Goal: Transaction & Acquisition: Book appointment/travel/reservation

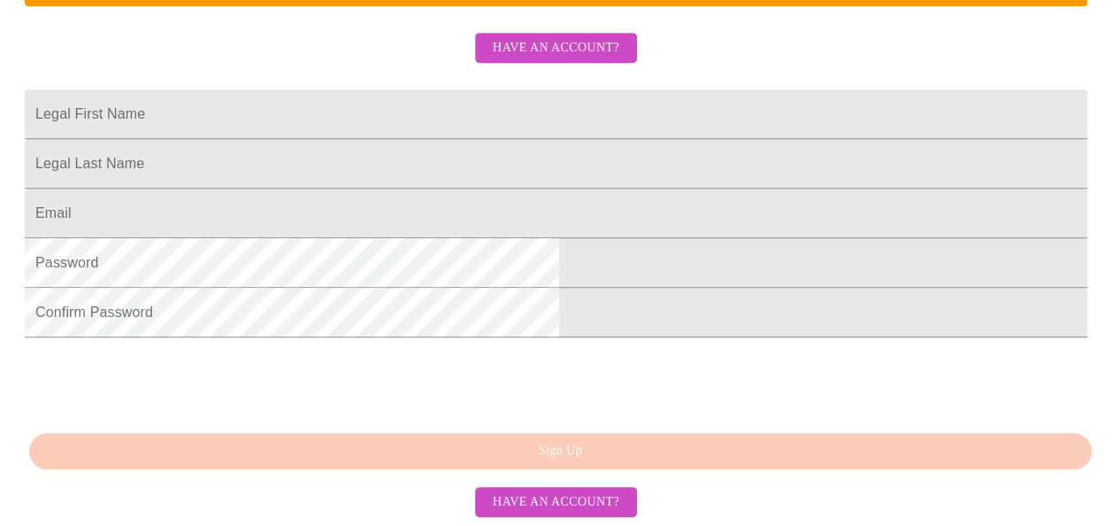
scroll to position [341, 0]
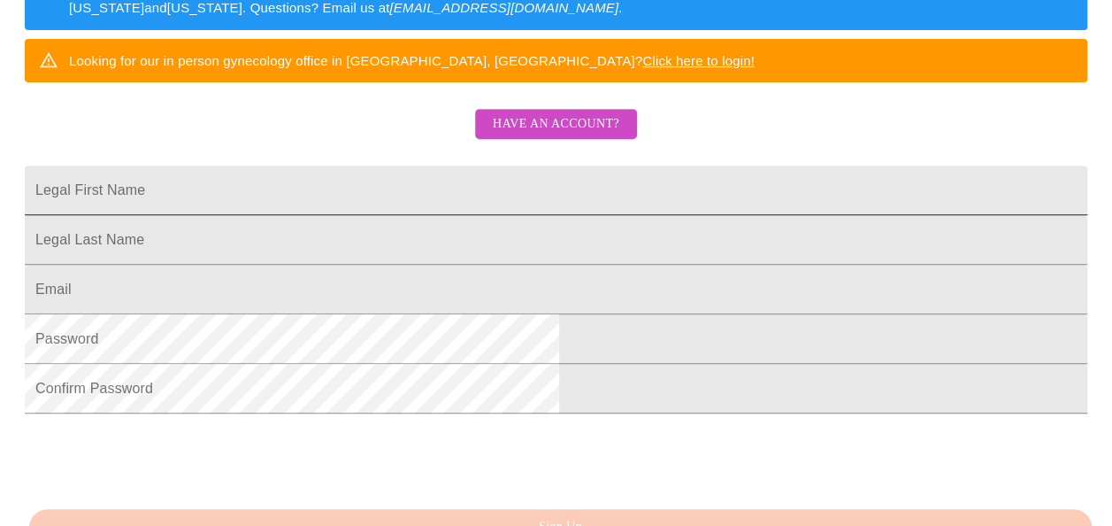
click at [439, 215] on input "Legal First Name" at bounding box center [556, 191] width 1063 height 50
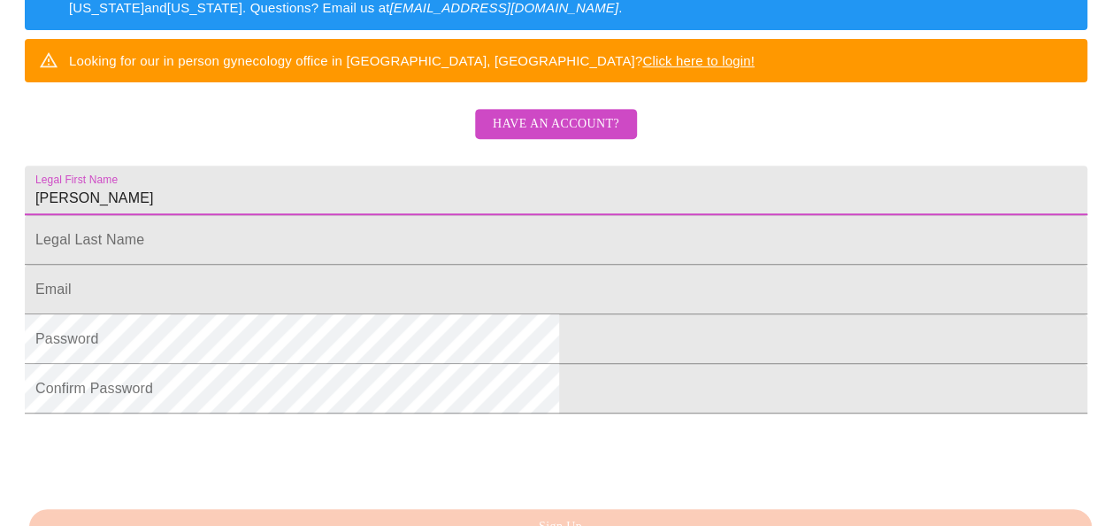
type input "[PERSON_NAME]"
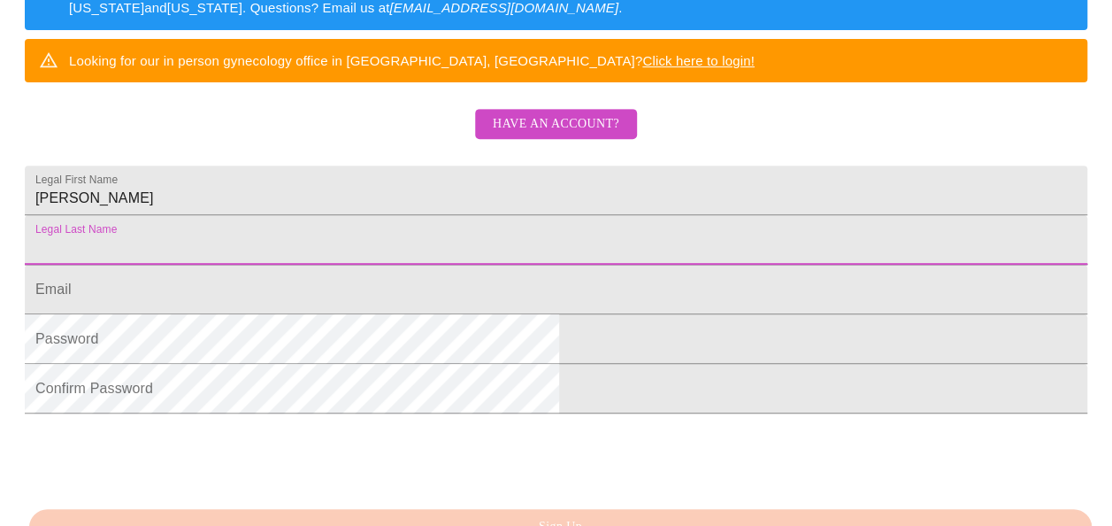
click at [327, 265] on input "Legal First Name" at bounding box center [556, 240] width 1063 height 50
type input "Antink"
click at [360, 314] on input "Legal First Name" at bounding box center [556, 290] width 1063 height 50
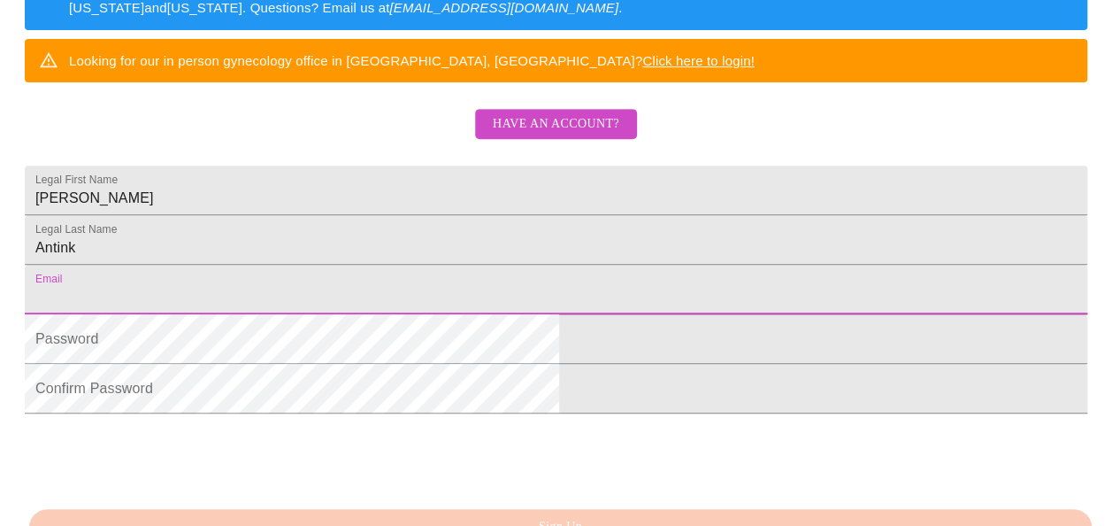
type input "zoricaantink@gmail.com"
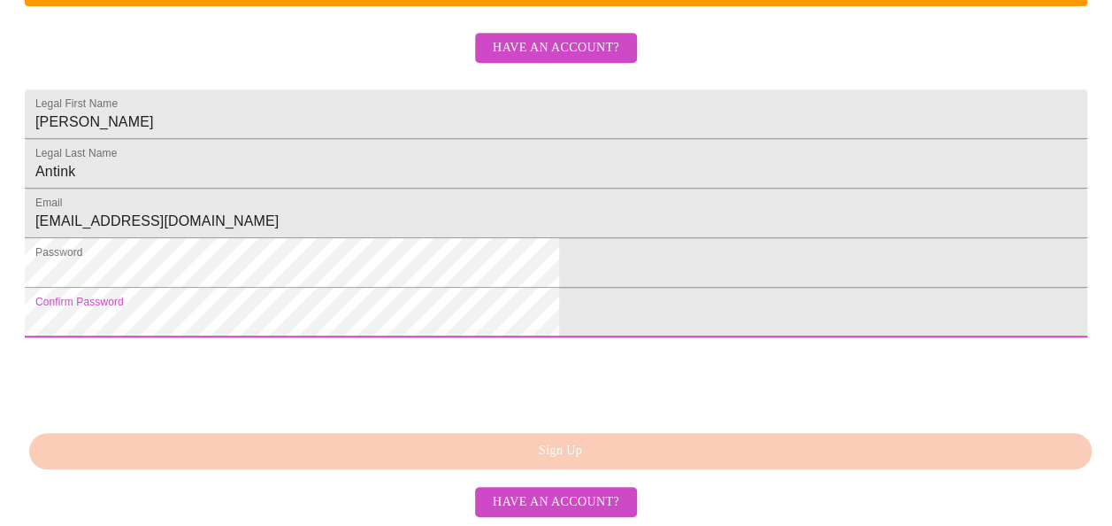
scroll to position [515, 0]
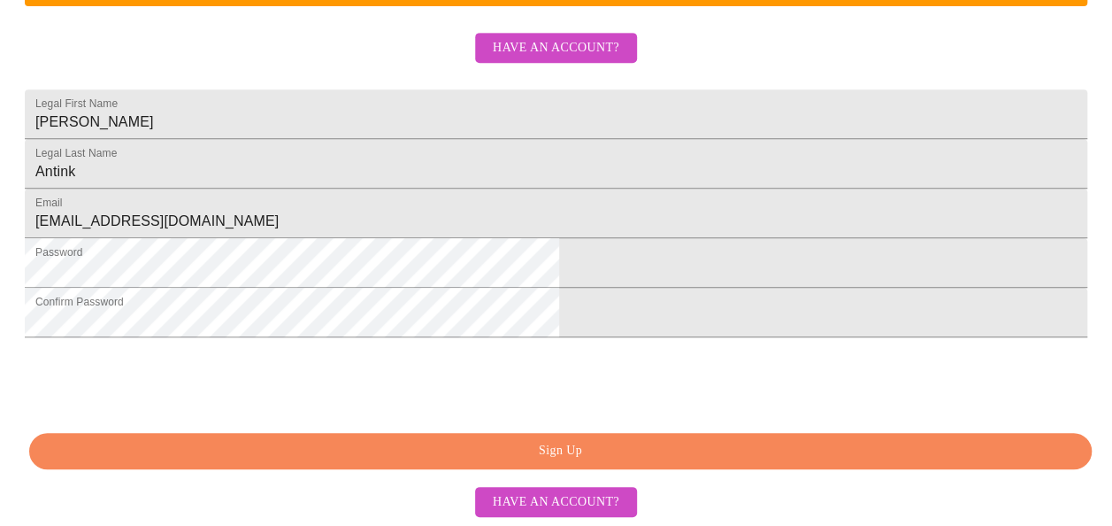
click at [589, 462] on span "Sign Up" at bounding box center [561, 451] width 1022 height 22
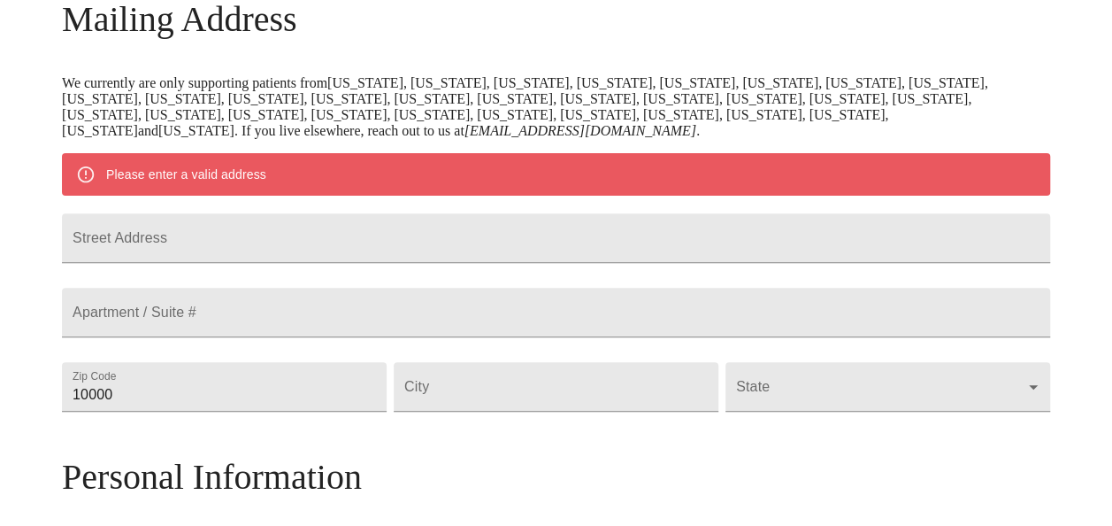
scroll to position [278, 0]
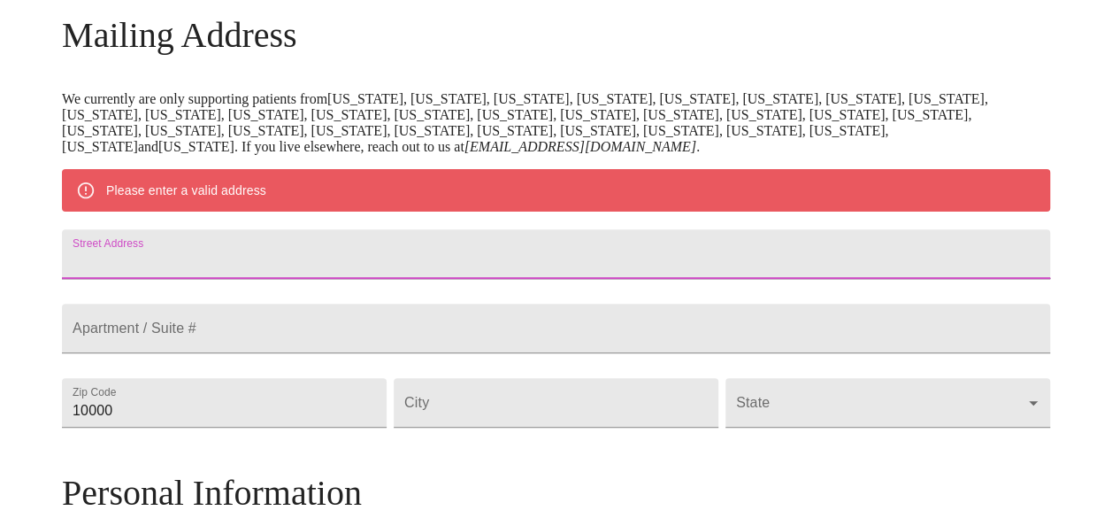
click at [312, 262] on input "Street Address" at bounding box center [556, 254] width 989 height 50
type input "14164 S. Napa Circle"
click at [281, 427] on input "10000" at bounding box center [224, 403] width 325 height 50
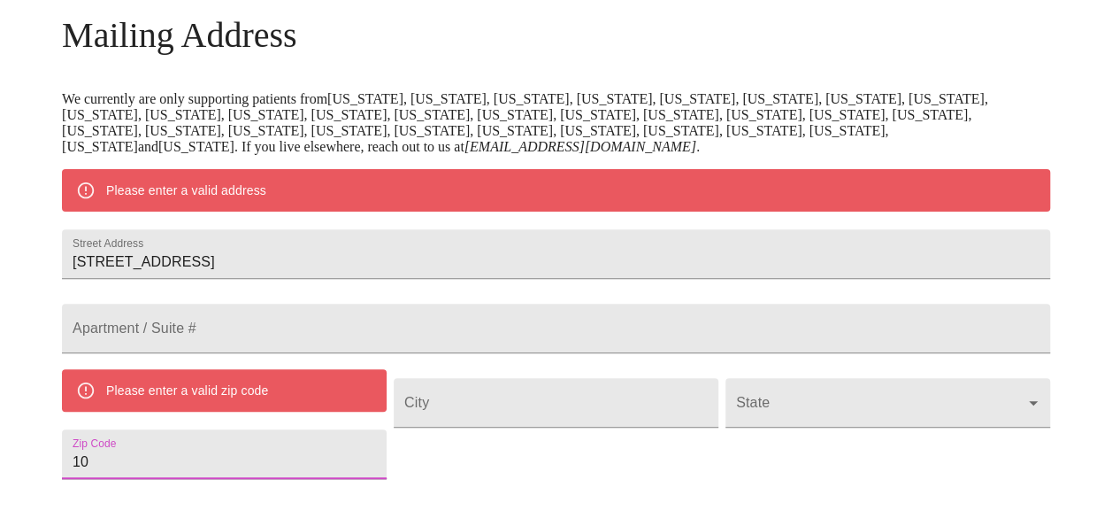
type input "1"
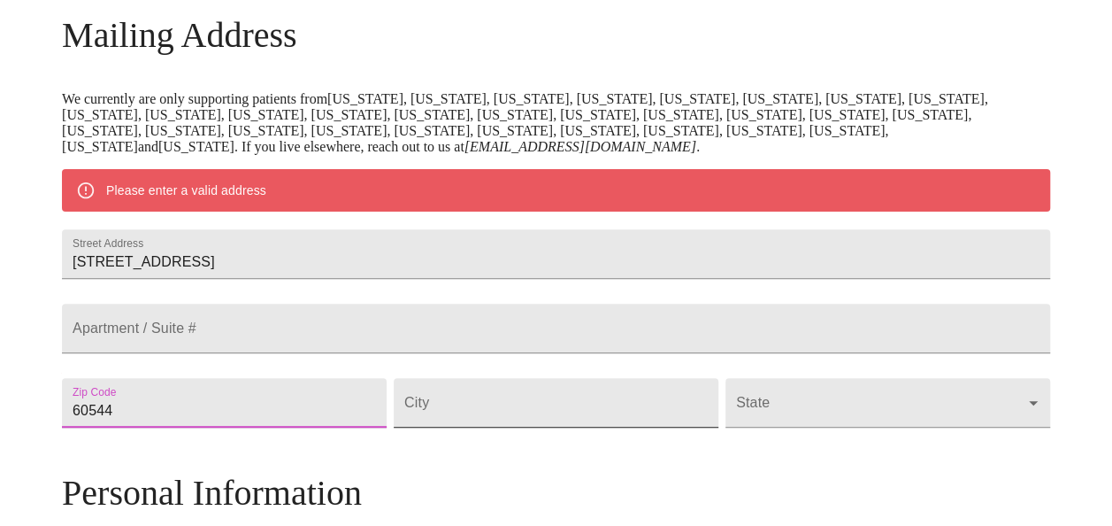
type input "60544"
click at [526, 427] on input "Street Address" at bounding box center [556, 403] width 325 height 50
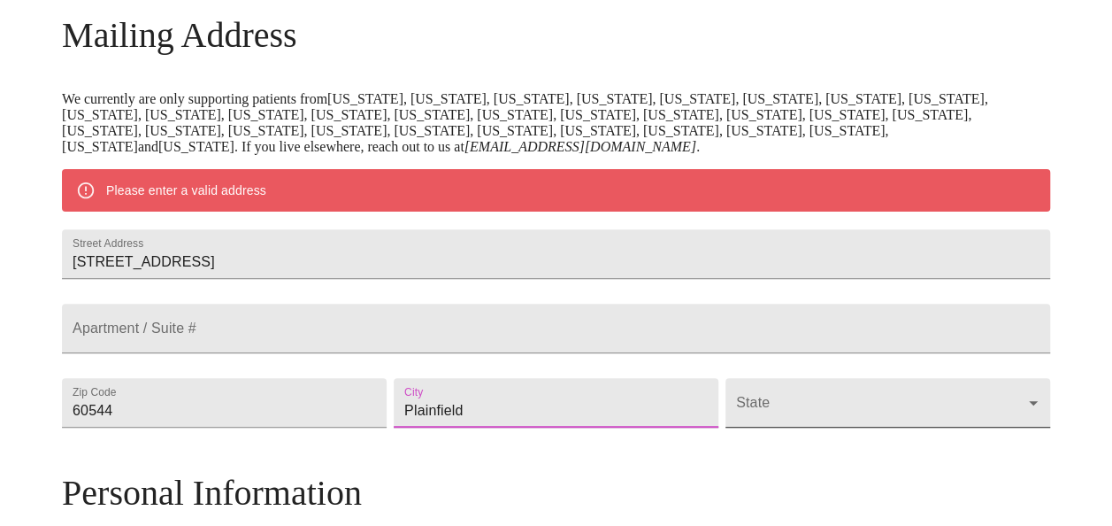
type input "Plainfield"
click at [898, 451] on body "MyMenopauseRx Welcome to MyMenopauseRx Since it's your first time here, you'll …" at bounding box center [556, 427] width 1098 height 1396
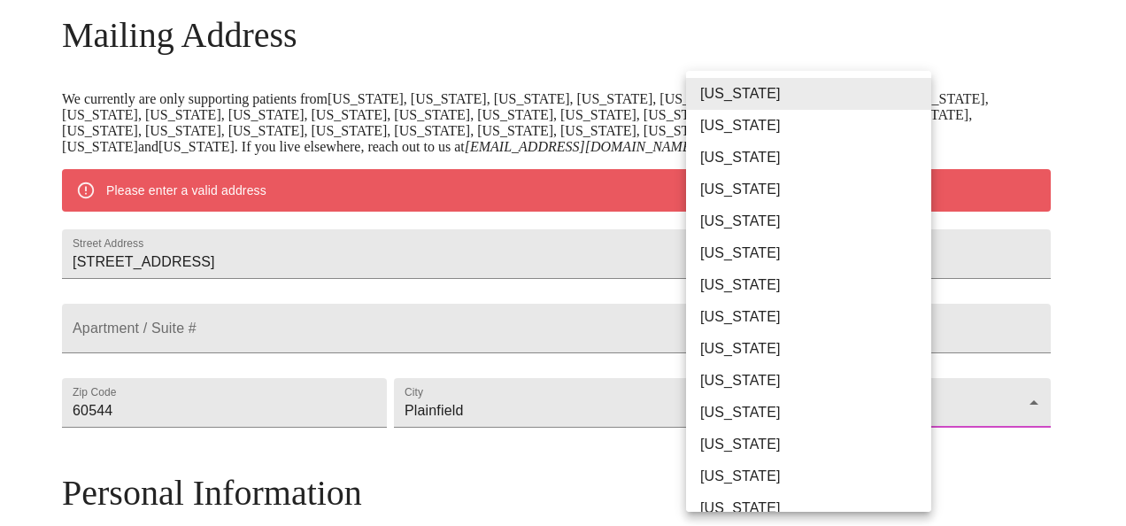
click at [878, 471] on li "[US_STATE]" at bounding box center [815, 476] width 258 height 32
type input "[US_STATE]"
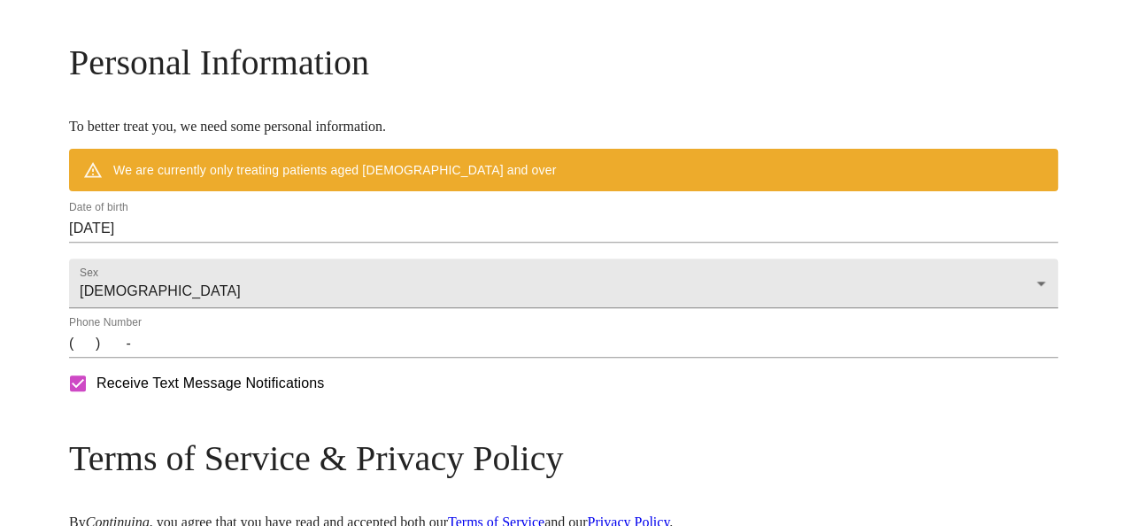
scroll to position [658, 0]
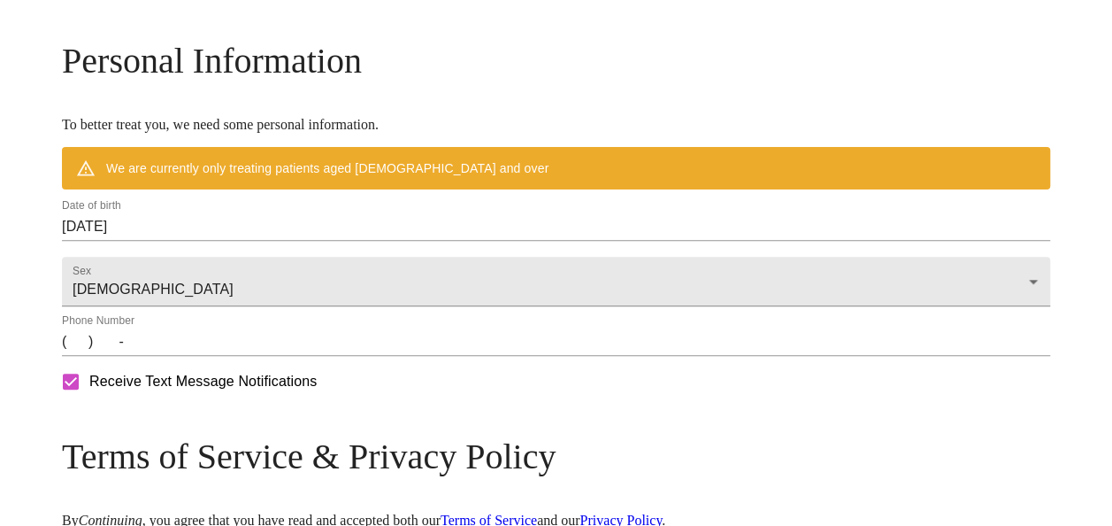
click at [292, 241] on input "08/31/2025" at bounding box center [556, 226] width 989 height 28
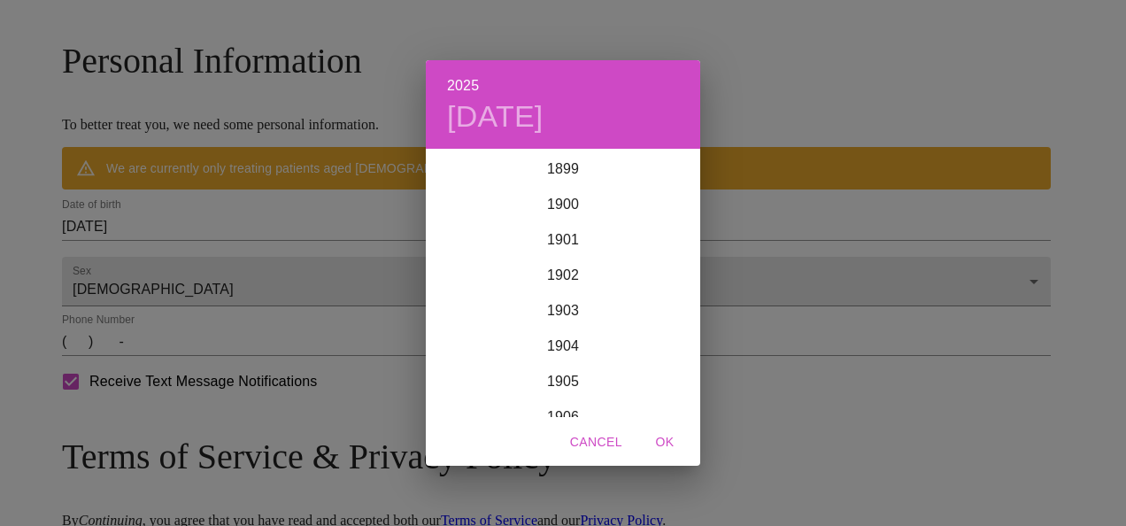
scroll to position [4354, 0]
click at [271, 269] on div "2025 Sun, Aug 31 1899 1900 1901 1902 1903 1904 1905 1906 1907 1908 1909 1910 19…" at bounding box center [563, 263] width 1126 height 526
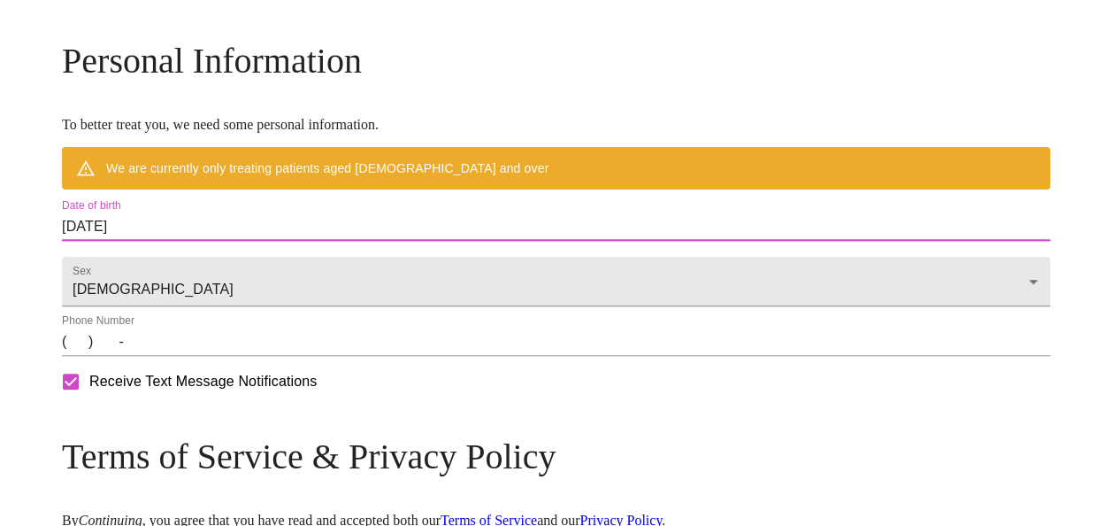
click at [271, 241] on input "08/31/2025" at bounding box center [556, 226] width 989 height 28
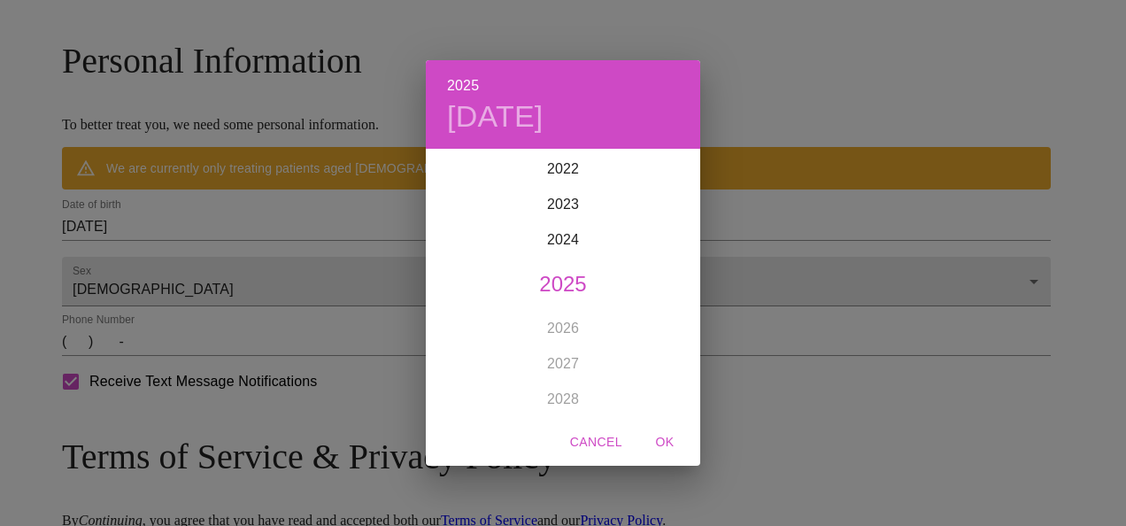
click at [271, 269] on div "2025 Sun, Aug 31 1899 1900 1901 1902 1903 1904 1905 1906 1907 1908 1909 1910 19…" at bounding box center [563, 263] width 1126 height 526
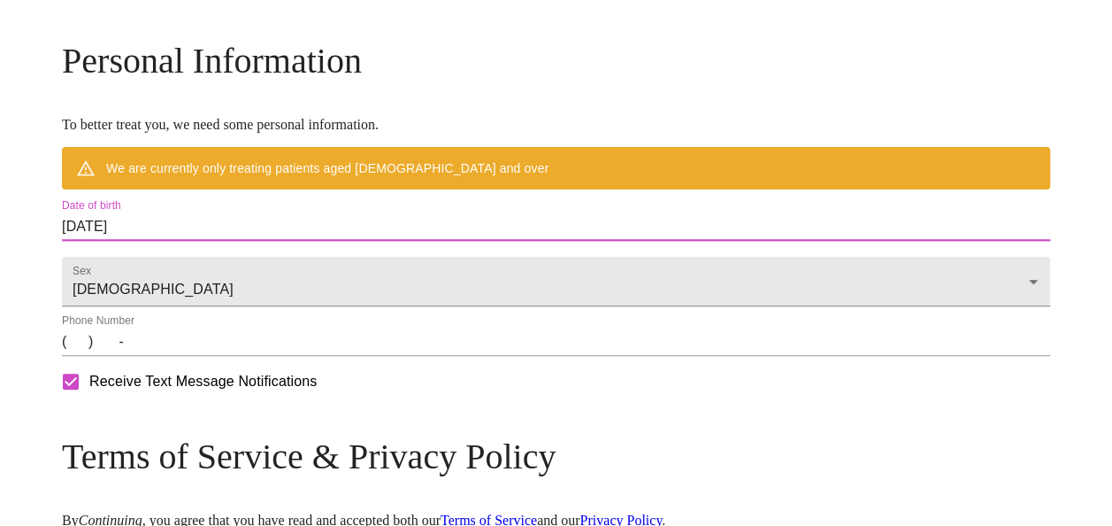
click at [198, 241] on input "08/31/2025" at bounding box center [556, 226] width 989 height 28
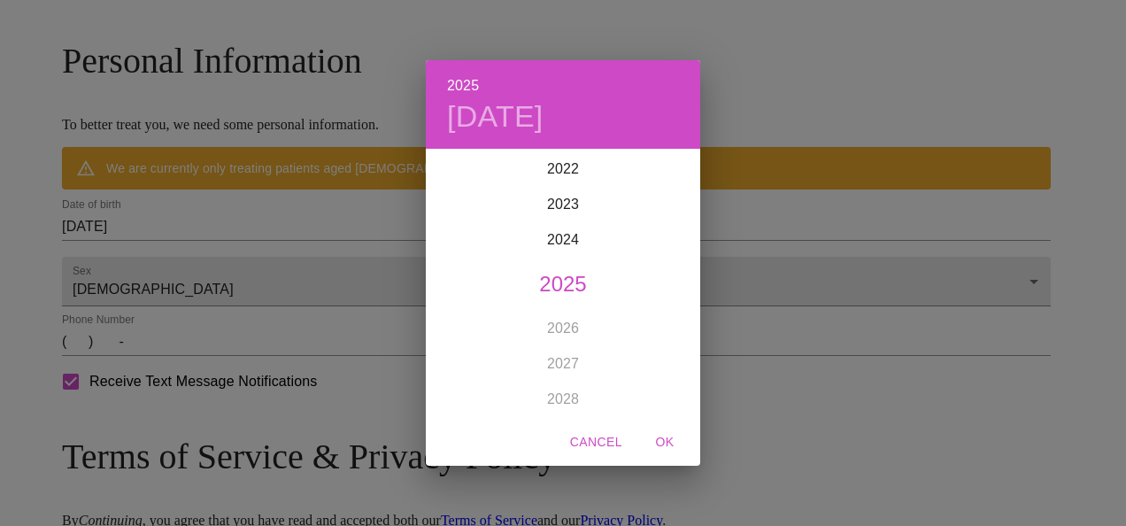
click at [189, 270] on div "2025 Sun, Aug 31 1899 1900 1901 1902 1903 1904 1905 1906 1907 1908 1909 1910 19…" at bounding box center [563, 263] width 1126 height 526
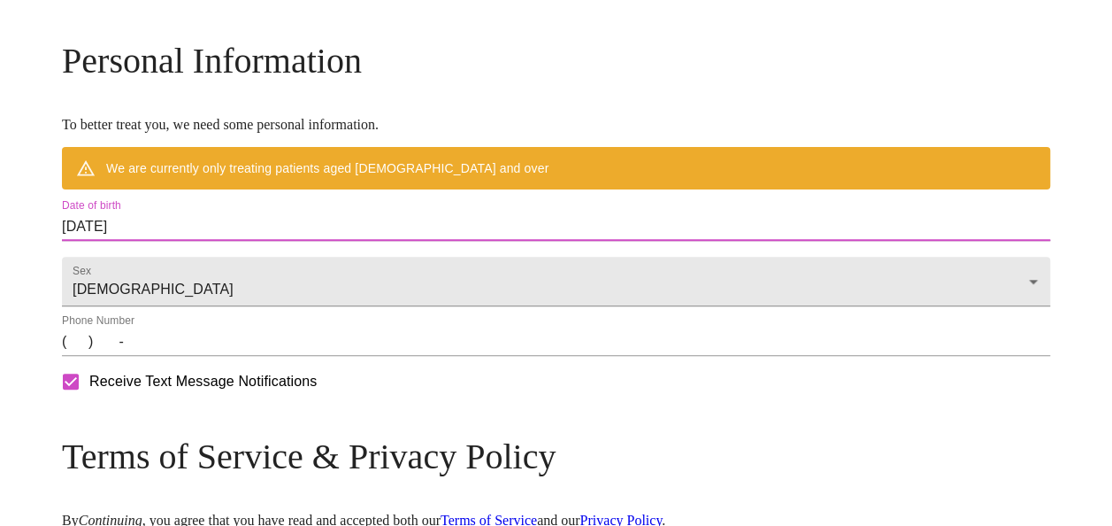
click at [196, 241] on input "08/31/2025" at bounding box center [556, 226] width 989 height 28
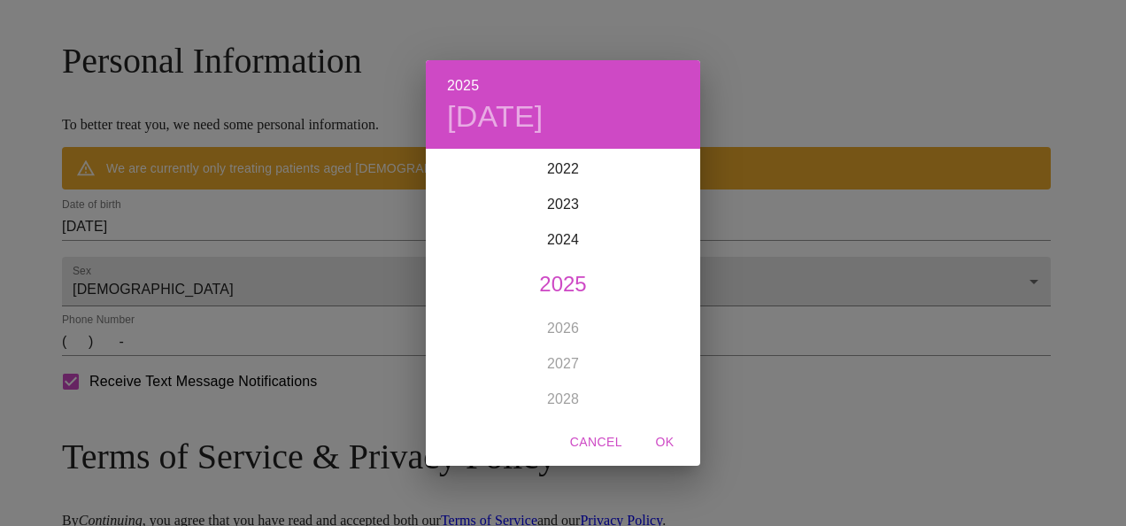
click at [196, 270] on div "2025 Sun, Aug 31 1899 1900 1901 1902 1903 1904 1905 1906 1907 1908 1909 1910 19…" at bounding box center [563, 263] width 1126 height 526
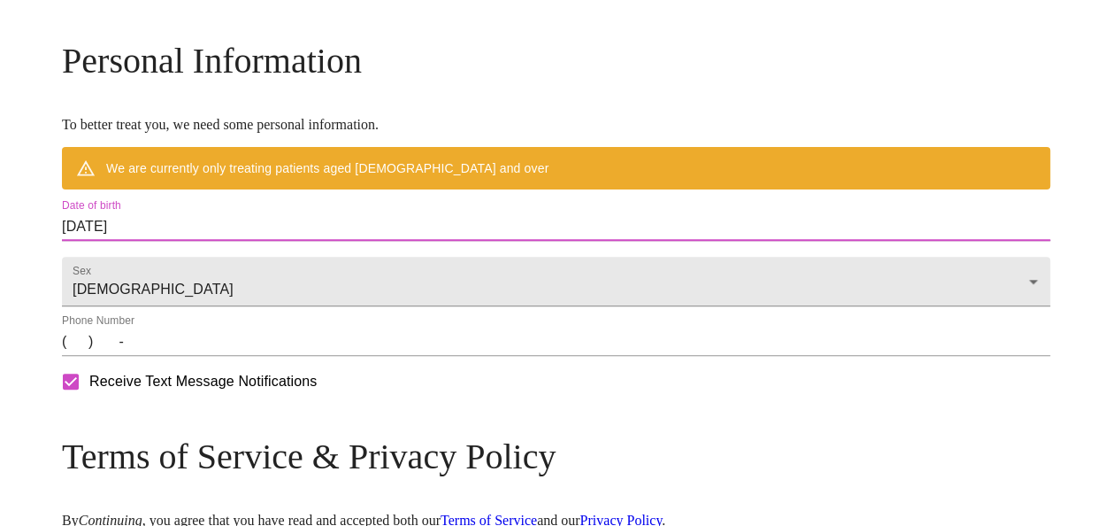
drag, startPoint x: 195, startPoint y: 268, endPoint x: 183, endPoint y: 266, distance: 11.6
click at [183, 241] on input "08/31/2025" at bounding box center [556, 226] width 989 height 28
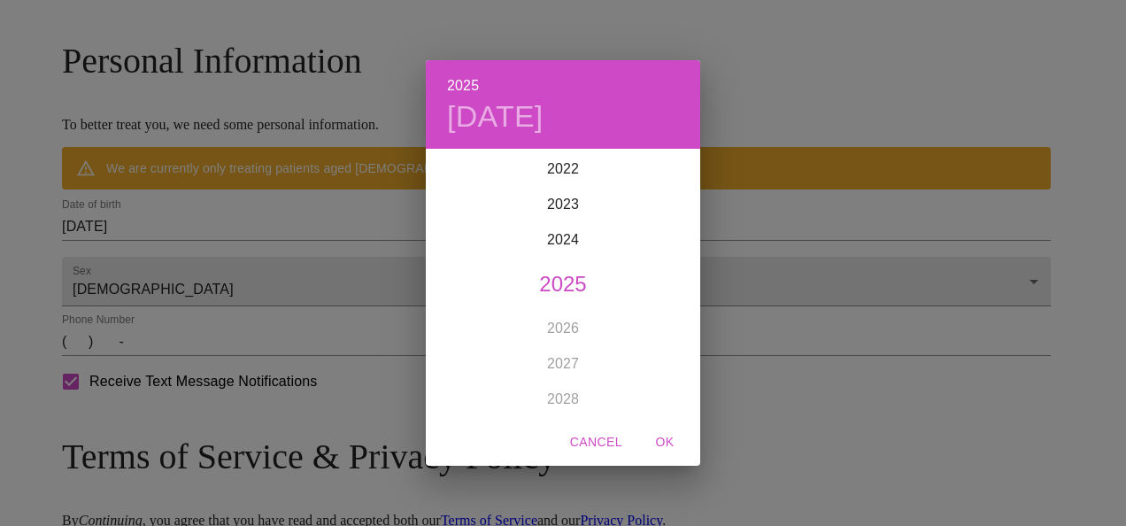
drag, startPoint x: 183, startPoint y: 266, endPoint x: 139, endPoint y: 289, distance: 49.5
click at [139, 289] on div "2025 Sun, Aug 31 1899 1900 1901 1902 1903 1904 1905 1906 1907 1908 1909 1910 19…" at bounding box center [563, 263] width 1126 height 526
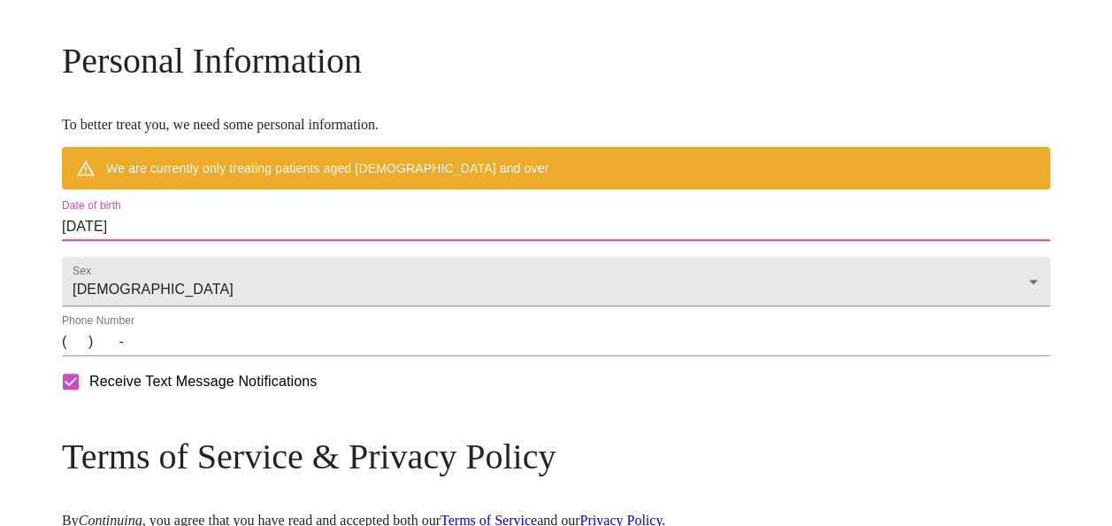
drag, startPoint x: 139, startPoint y: 289, endPoint x: 281, endPoint y: 270, distance: 143.7
click at [281, 241] on input "08/31/2025" at bounding box center [556, 226] width 989 height 28
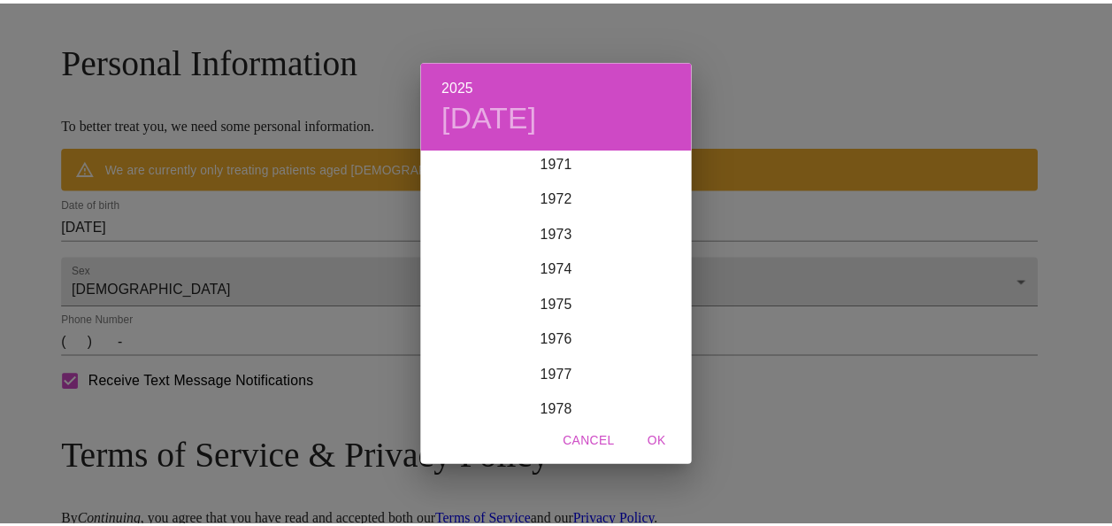
scroll to position [2536, 0]
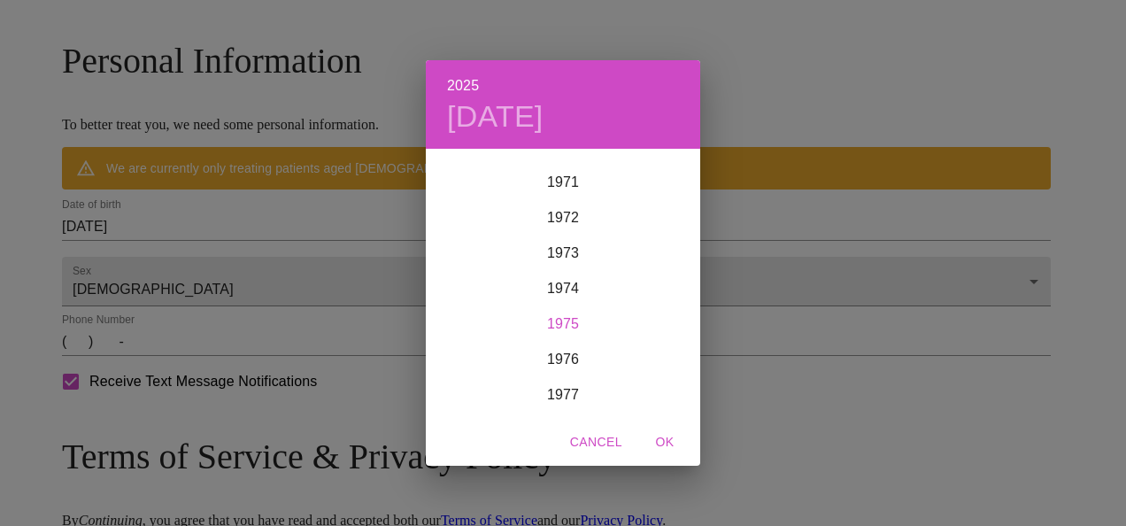
click at [604, 324] on div "1975" at bounding box center [563, 323] width 274 height 35
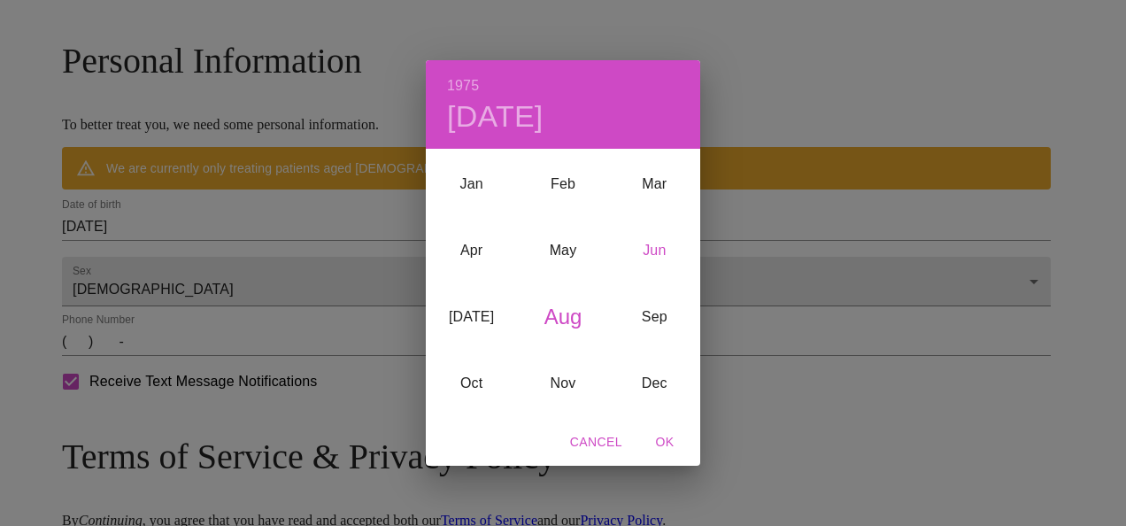
click at [653, 251] on div "Jun" at bounding box center [654, 251] width 91 height 66
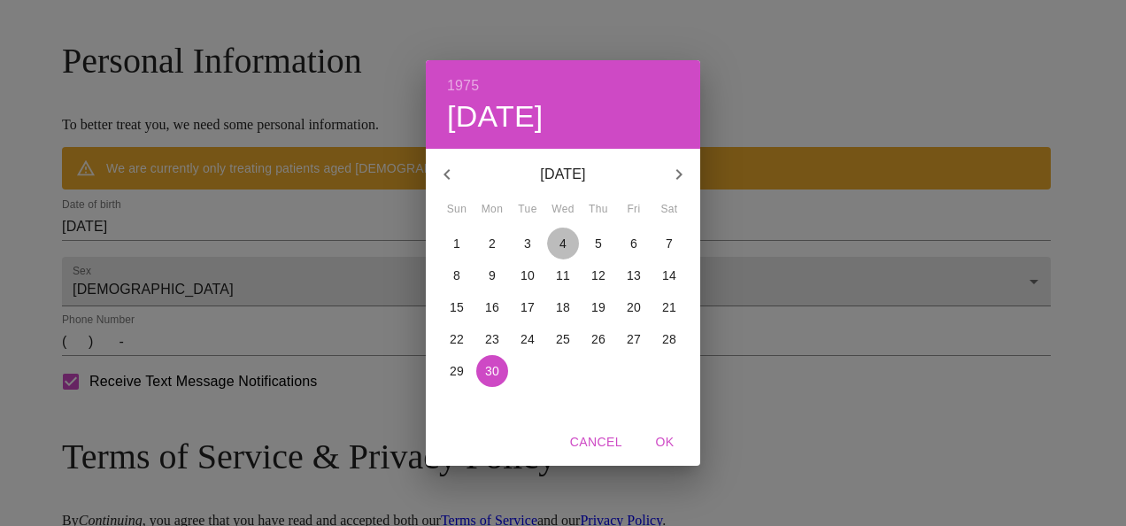
click at [561, 235] on p "4" at bounding box center [562, 244] width 7 height 18
click at [668, 436] on span "OK" at bounding box center [664, 442] width 42 height 22
type input "06/04/1975"
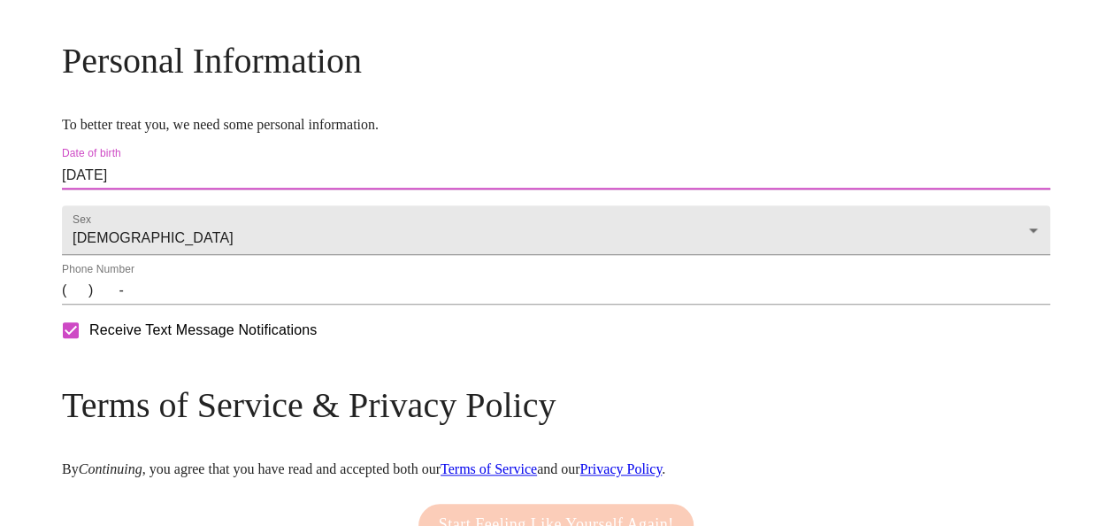
click at [201, 304] on input "(   )    -" at bounding box center [556, 290] width 989 height 28
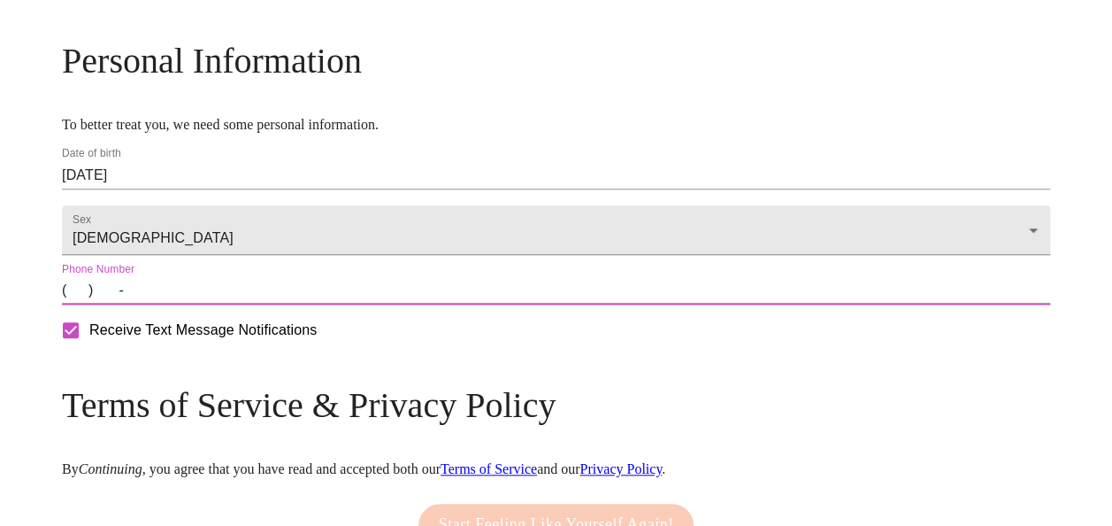
type input "(815) 483-5129"
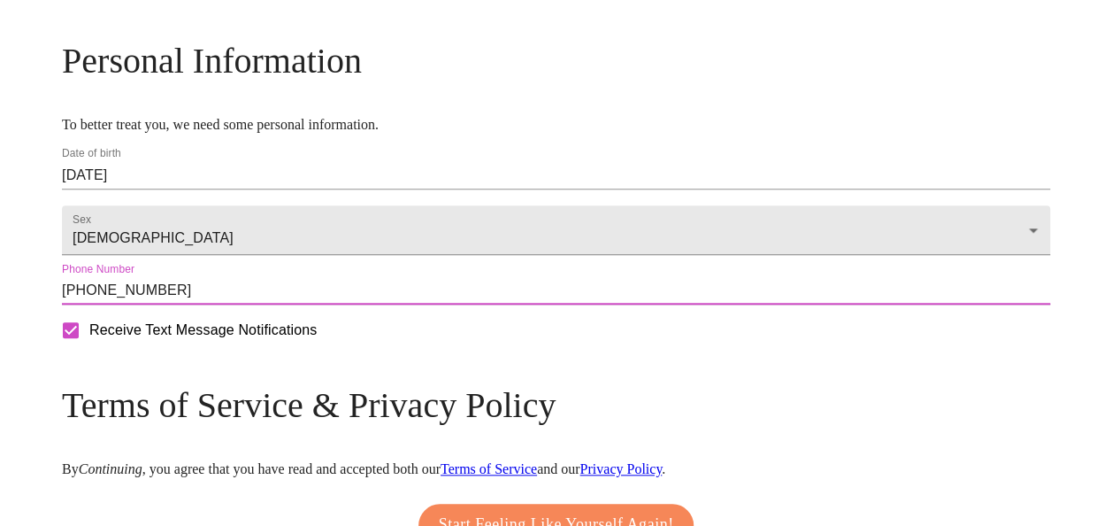
click at [89, 349] on input "Receive Text Message Notifications" at bounding box center [70, 330] width 37 height 37
checkbox input "false"
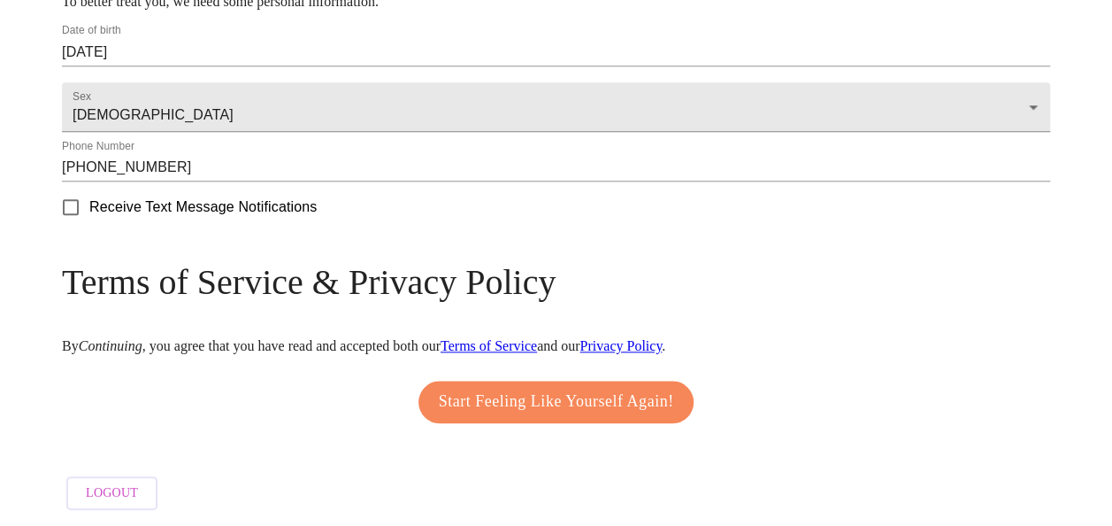
scroll to position [835, 0]
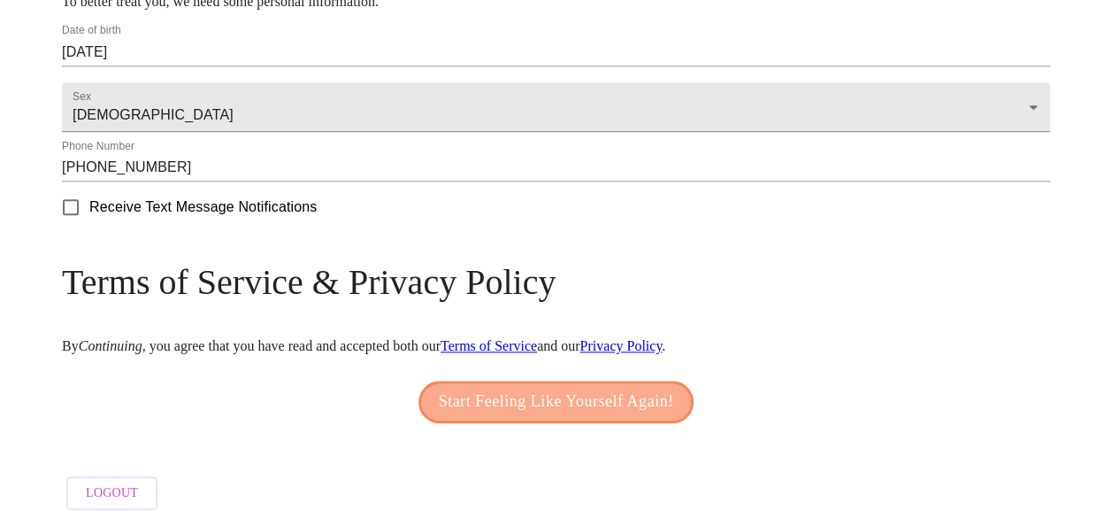
click at [673, 388] on span "Start Feeling Like Yourself Again!" at bounding box center [556, 402] width 235 height 28
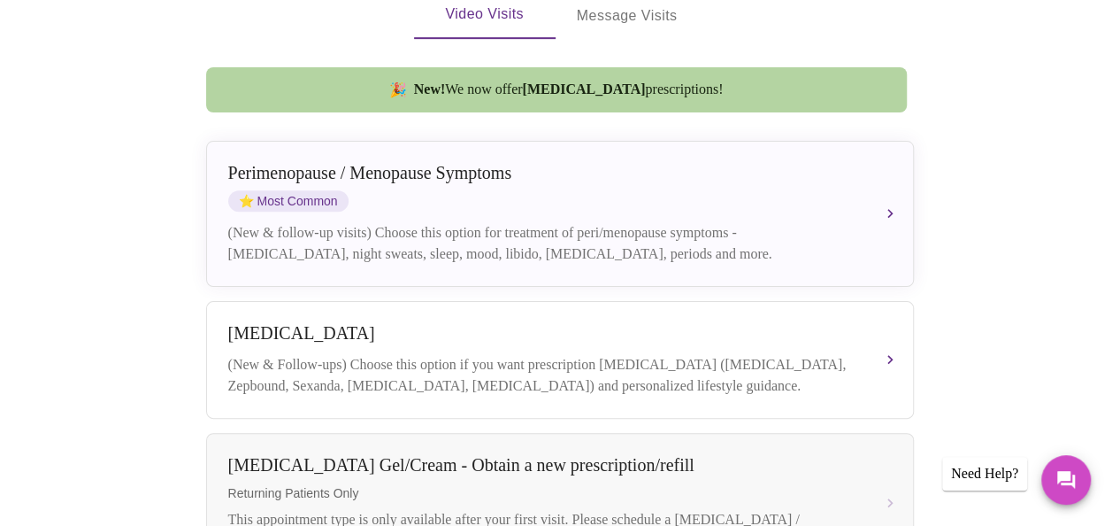
scroll to position [434, 0]
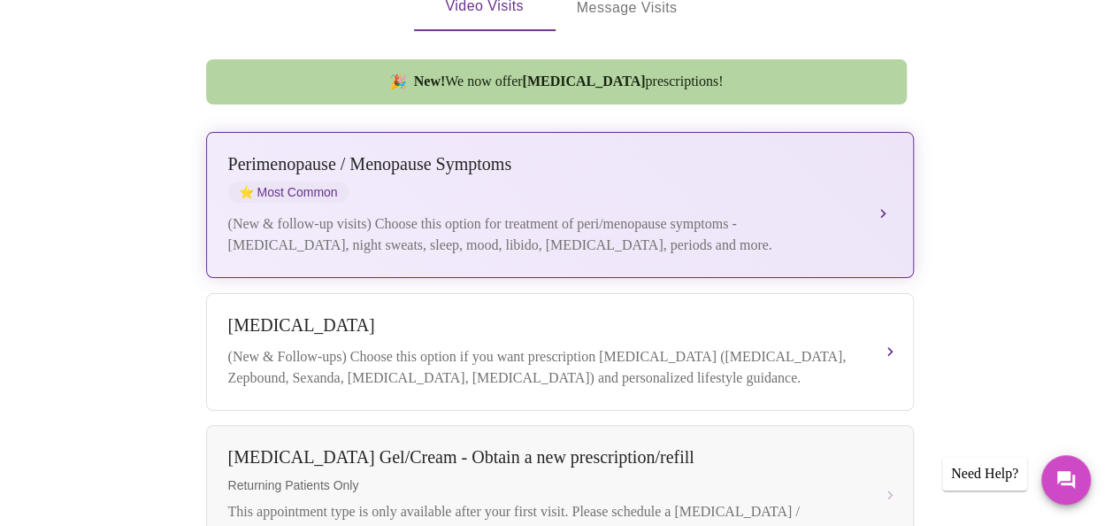
click at [589, 154] on div "Perimenopause / Menopause Symptoms" at bounding box center [542, 164] width 628 height 20
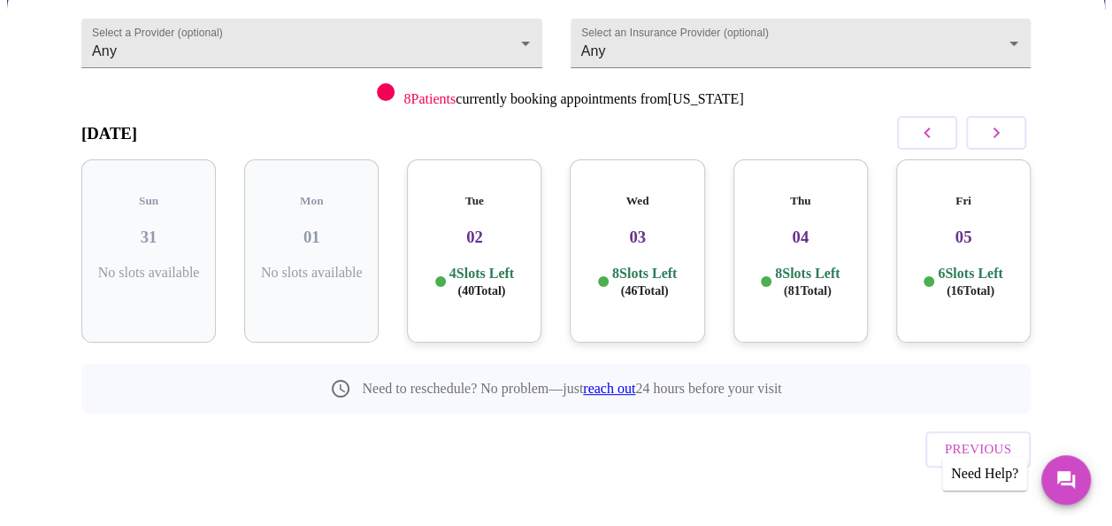
click at [991, 139] on button "button" at bounding box center [996, 133] width 60 height 34
click at [935, 128] on icon "button" at bounding box center [927, 132] width 21 height 21
click at [653, 227] on h3 "02" at bounding box center [637, 236] width 106 height 19
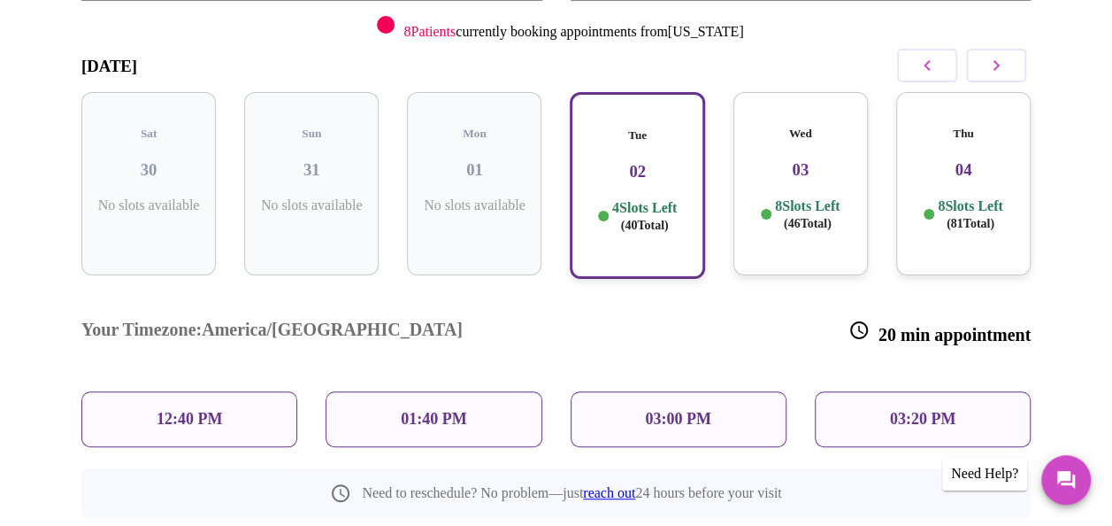
scroll to position [260, 0]
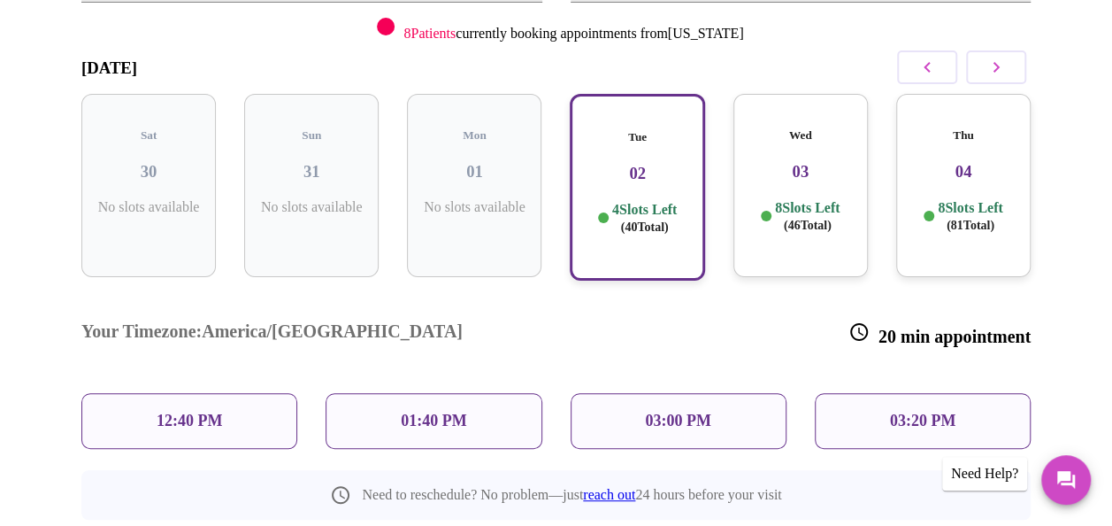
click at [789, 166] on div "Wed 03 8 Slots Left ( 46 Total)" at bounding box center [801, 185] width 135 height 183
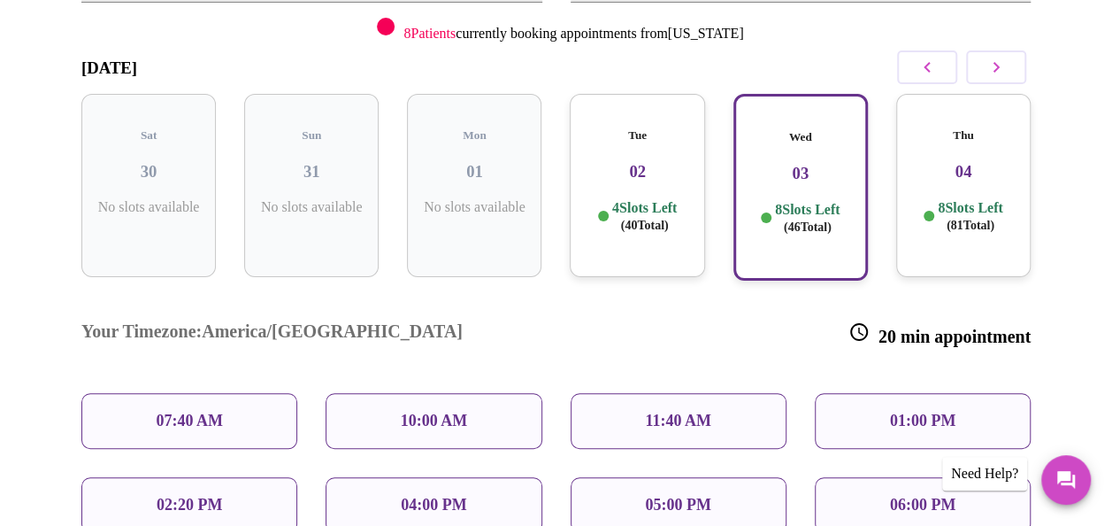
click at [681, 496] on p "05:00 PM" at bounding box center [677, 505] width 65 height 19
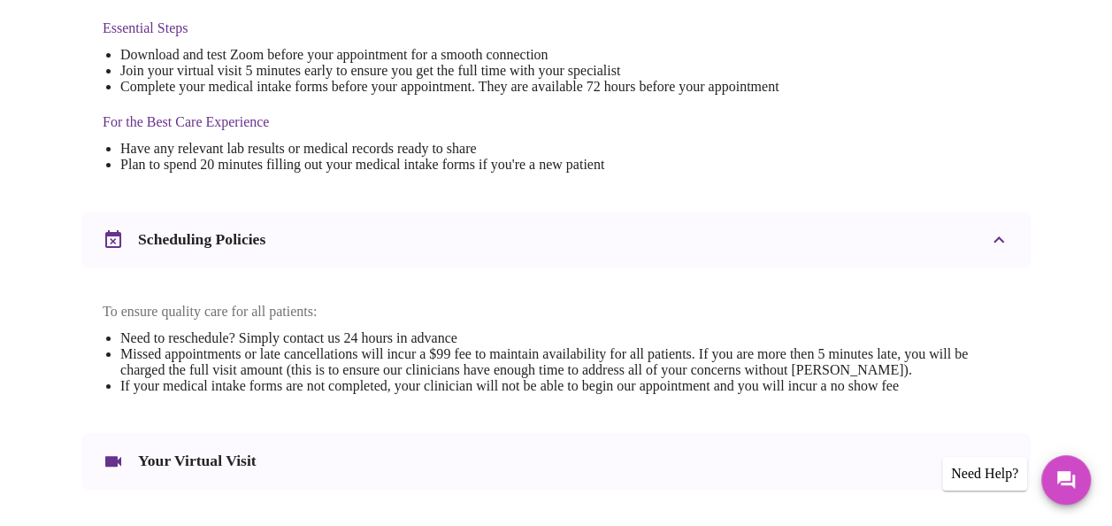
scroll to position [723, 0]
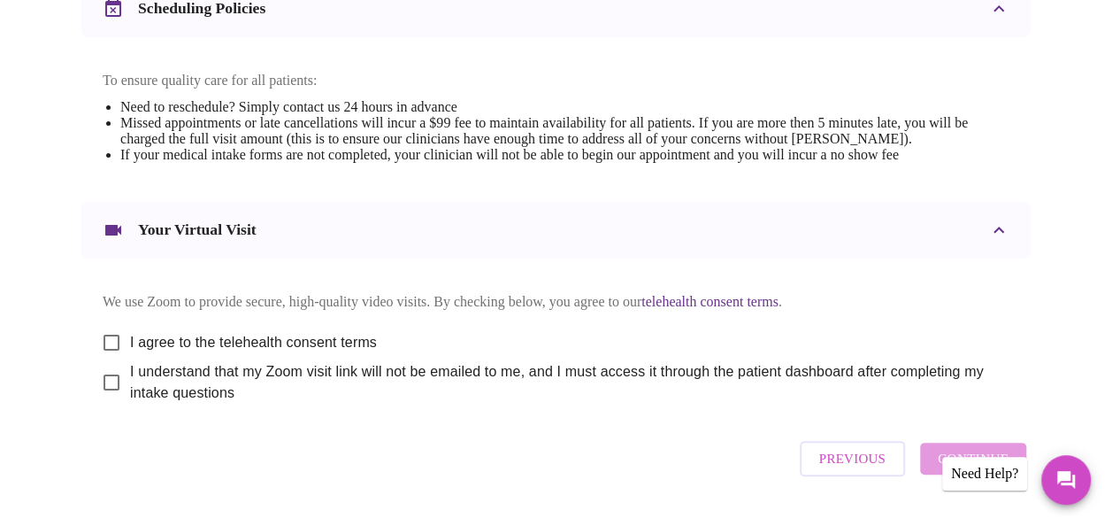
click at [110, 352] on input "I agree to the telehealth consent terms" at bounding box center [111, 342] width 37 height 37
checkbox input "true"
click at [104, 401] on input "I understand that my Zoom visit link will not be emailed to me, and I must acce…" at bounding box center [111, 382] width 37 height 37
checkbox input "true"
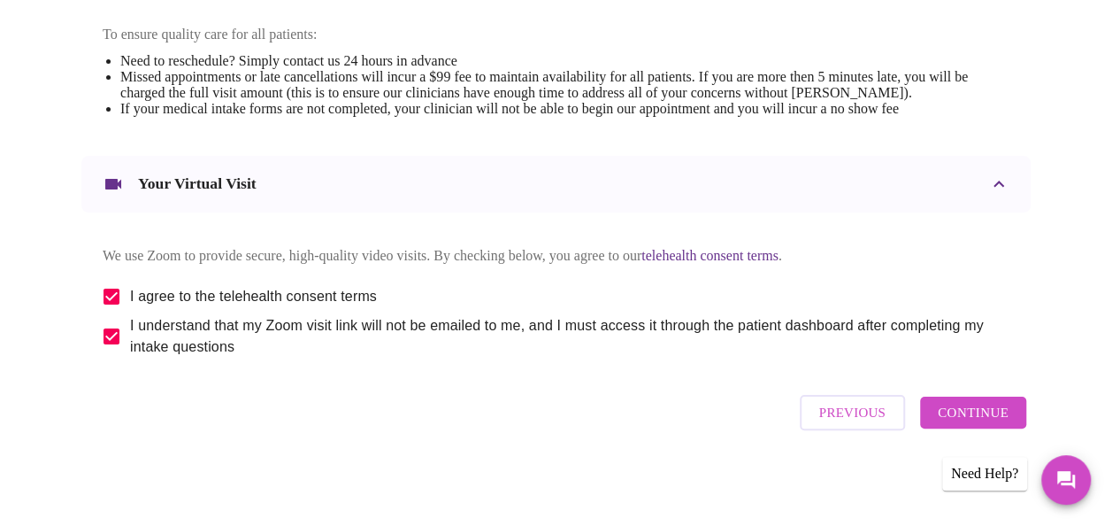
click at [981, 419] on span "Continue" at bounding box center [973, 412] width 71 height 23
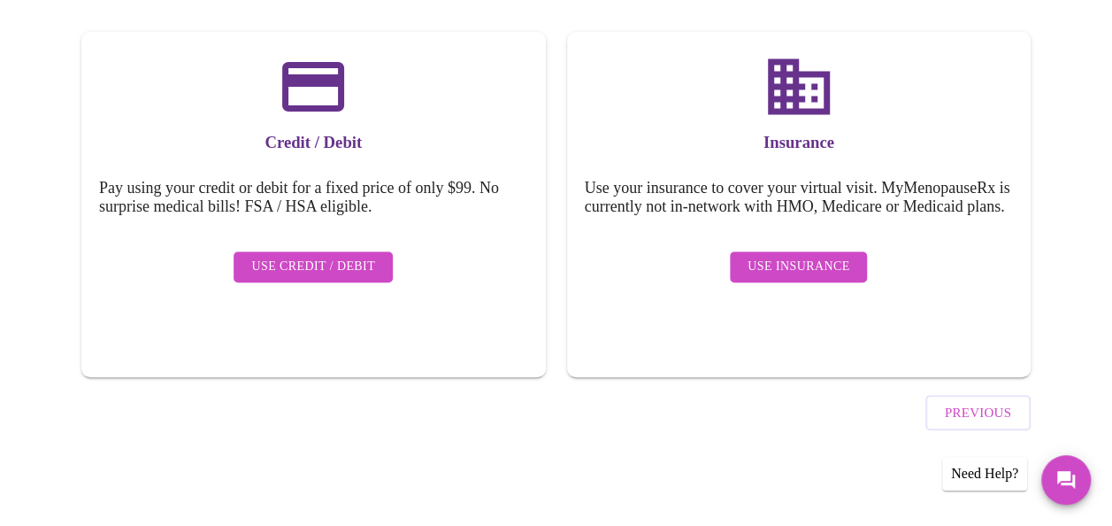
scroll to position [251, 0]
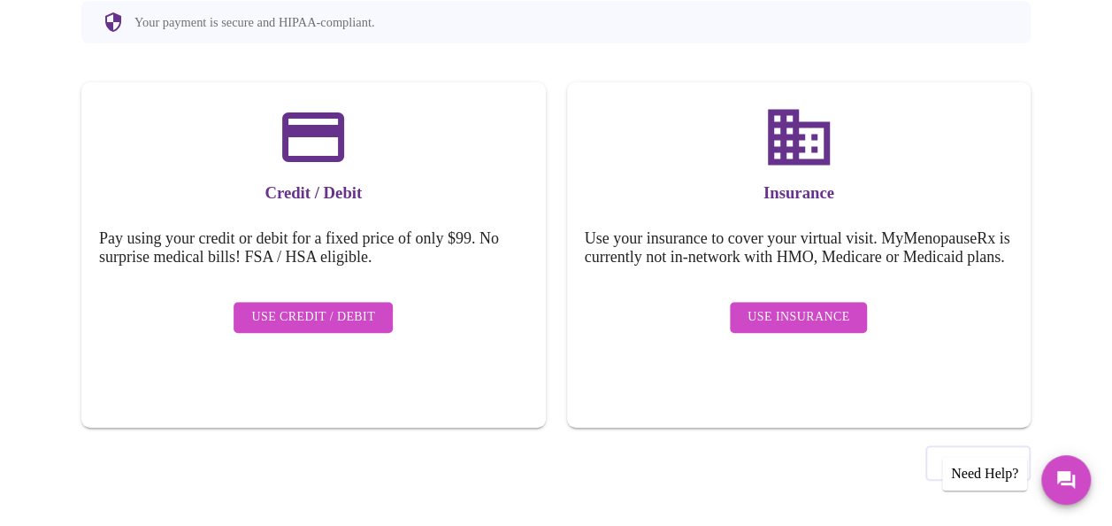
click at [332, 306] on span "Use Credit / Debit" at bounding box center [313, 317] width 124 height 22
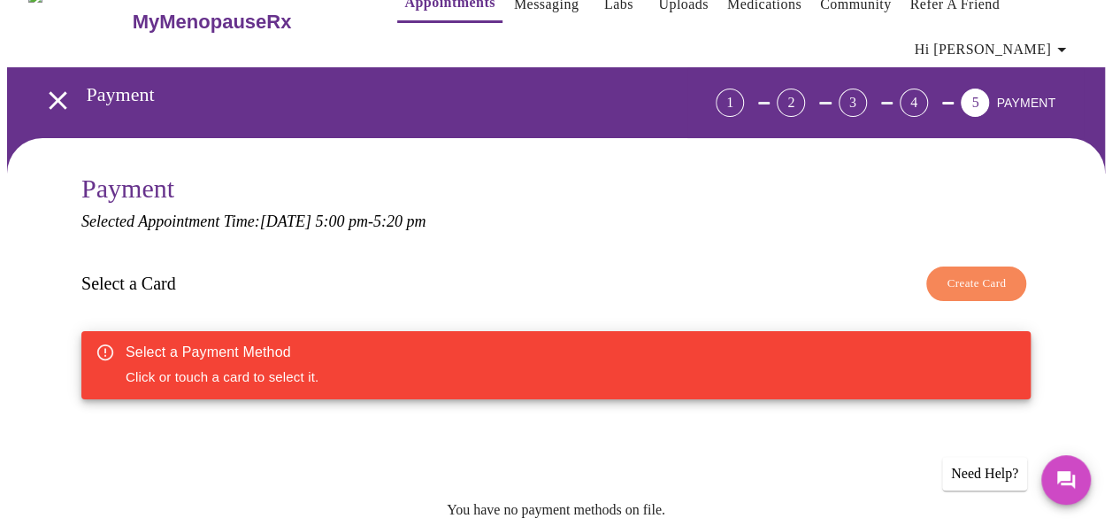
scroll to position [0, 0]
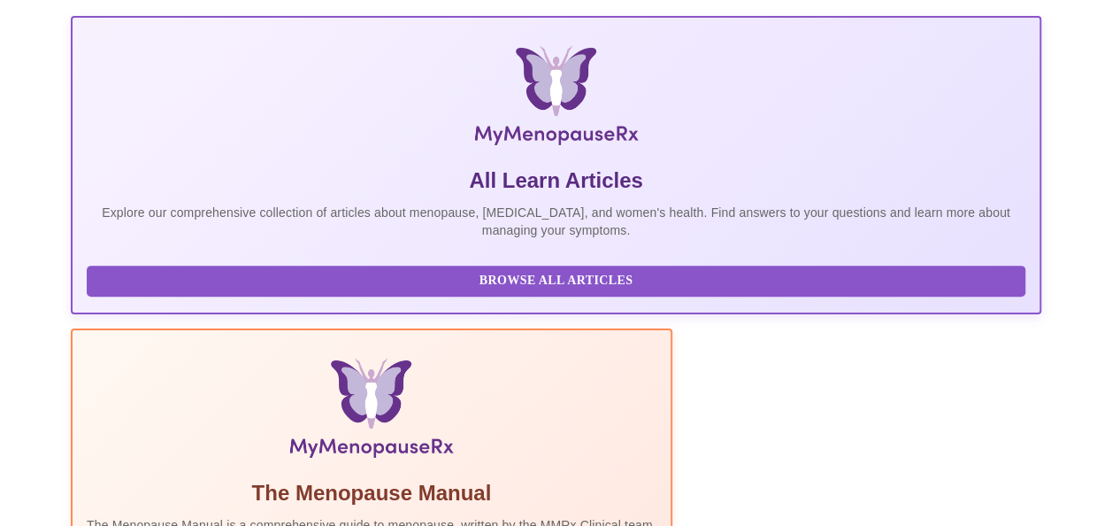
scroll to position [214, 0]
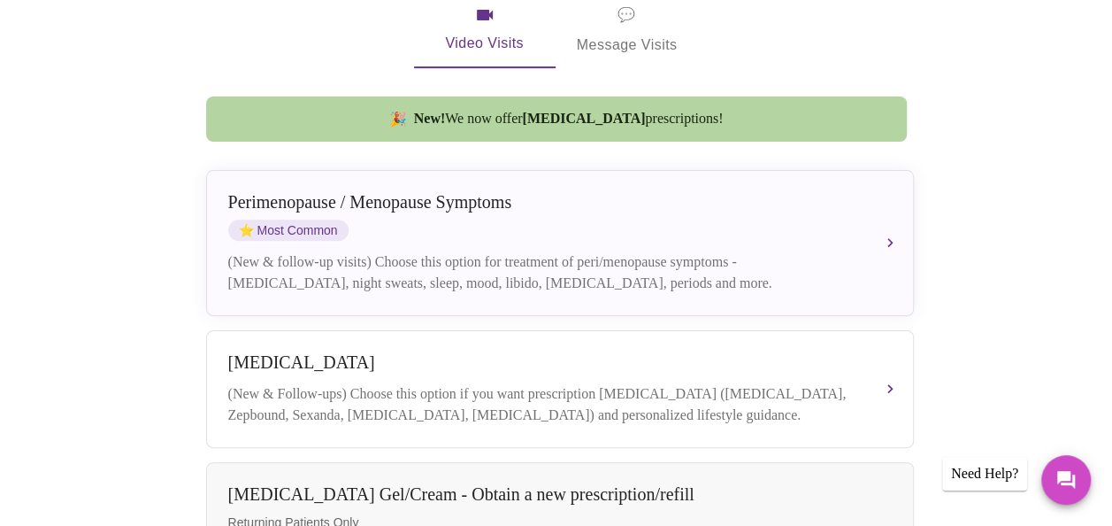
scroll to position [424, 0]
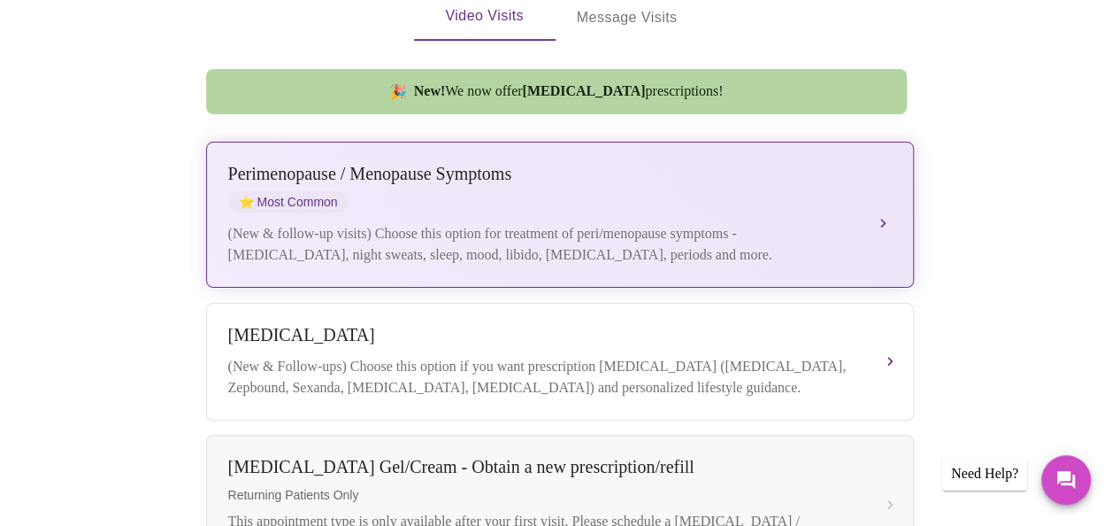
click at [735, 191] on div "[MEDICAL_DATA] / Menopause Symptoms ⭐ Most Common (New & follow-up visits) Choo…" at bounding box center [560, 215] width 664 height 102
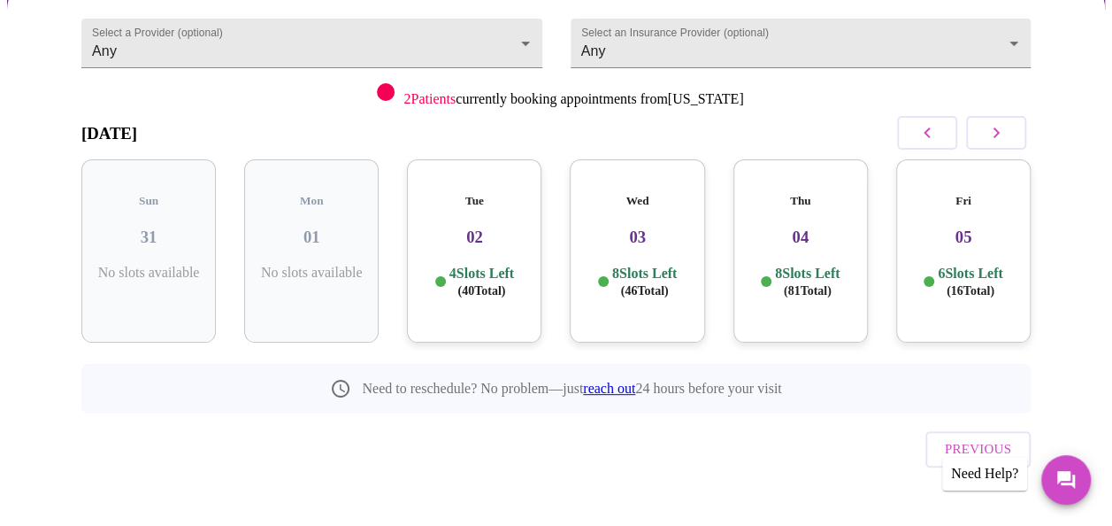
click at [650, 237] on div "Wed 03 8 Slots Left ( 46 Total)" at bounding box center [637, 250] width 135 height 183
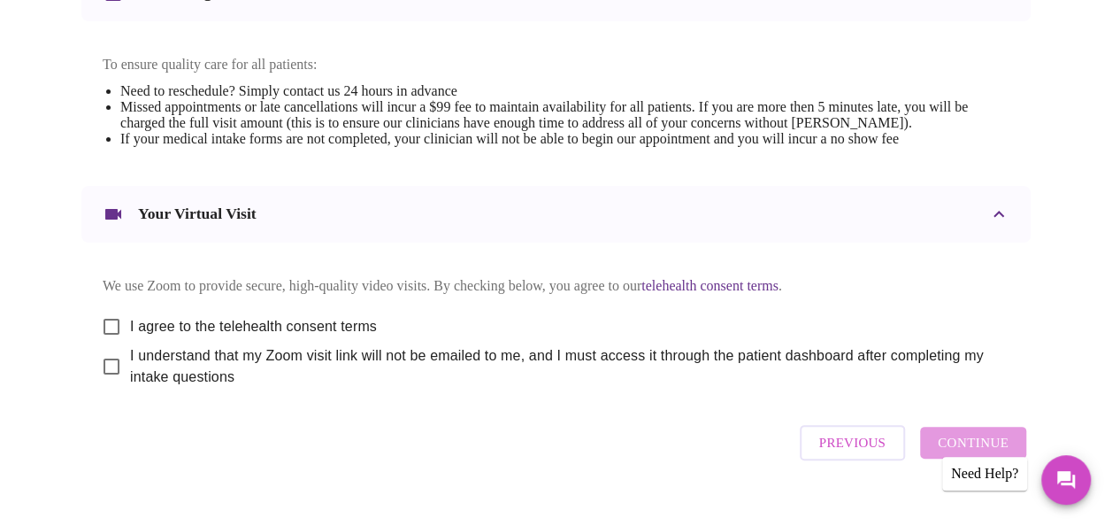
scroll to position [773, 0]
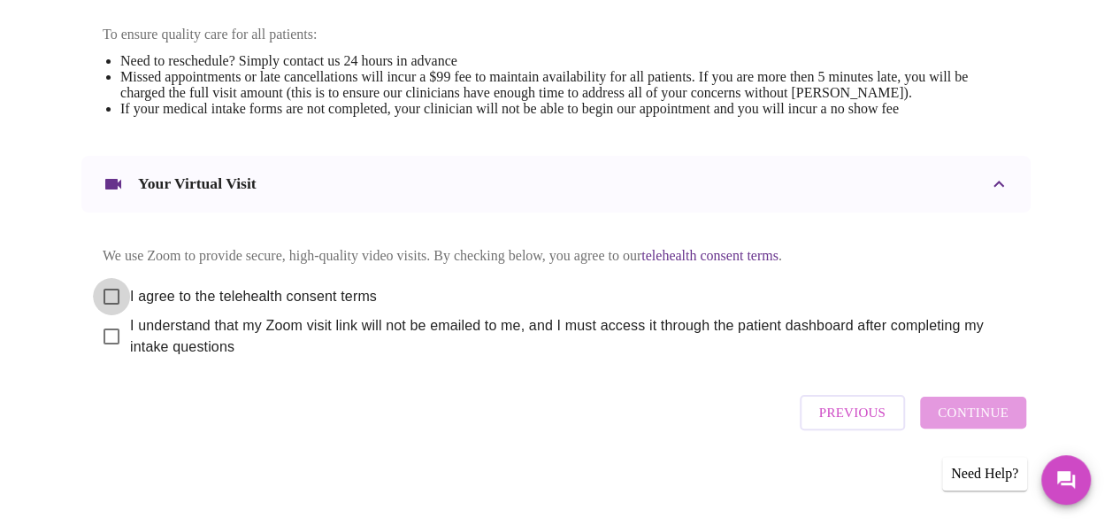
click at [100, 300] on input "I agree to the telehealth consent terms" at bounding box center [111, 296] width 37 height 37
checkbox input "true"
click at [106, 349] on input "I understand that my Zoom visit link will not be emailed to me, and I must acce…" at bounding box center [111, 336] width 37 height 37
checkbox input "true"
click at [1009, 424] on span "Continue" at bounding box center [973, 412] width 71 height 23
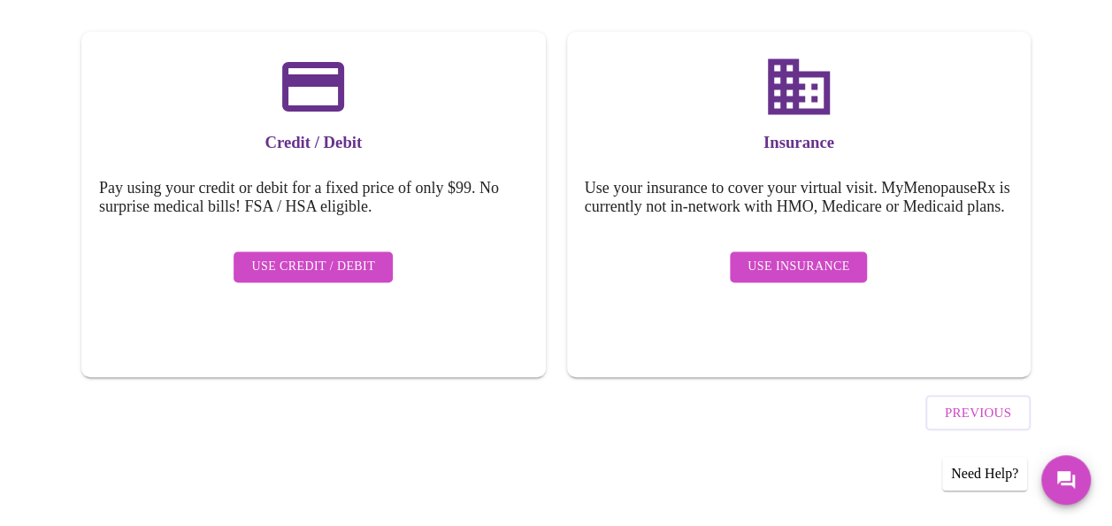
scroll to position [251, 0]
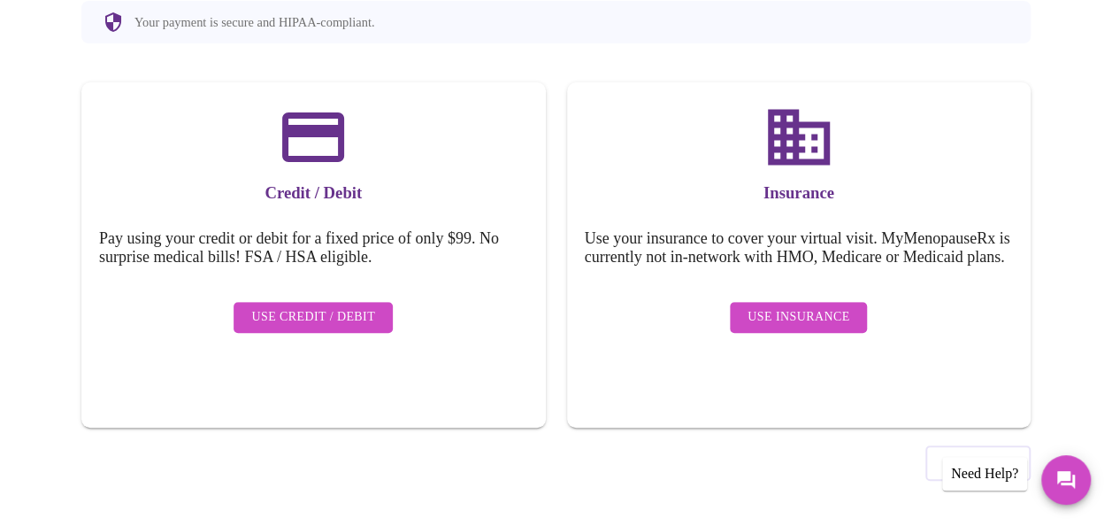
click at [358, 306] on span "Use Credit / Debit" at bounding box center [313, 317] width 124 height 22
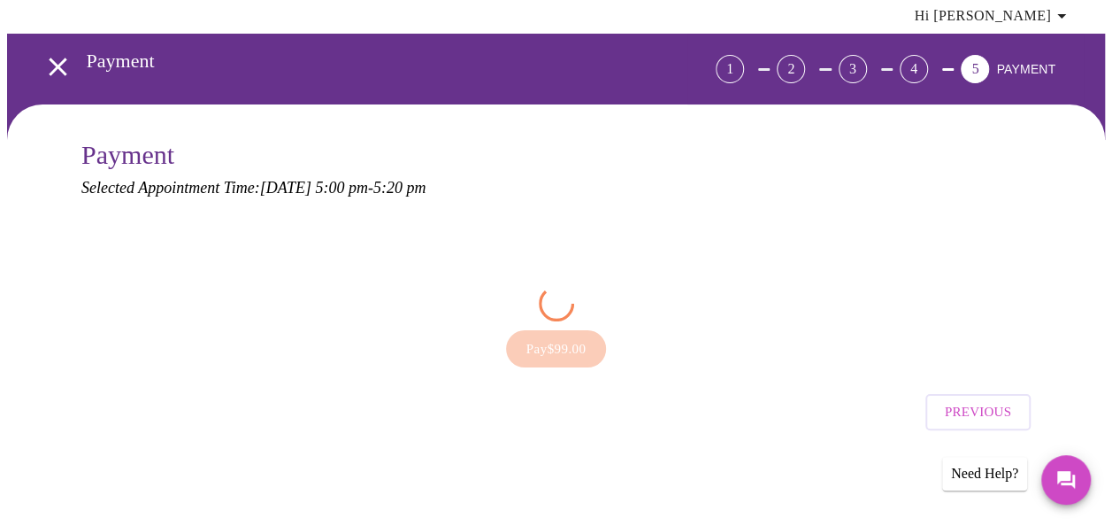
scroll to position [0, 0]
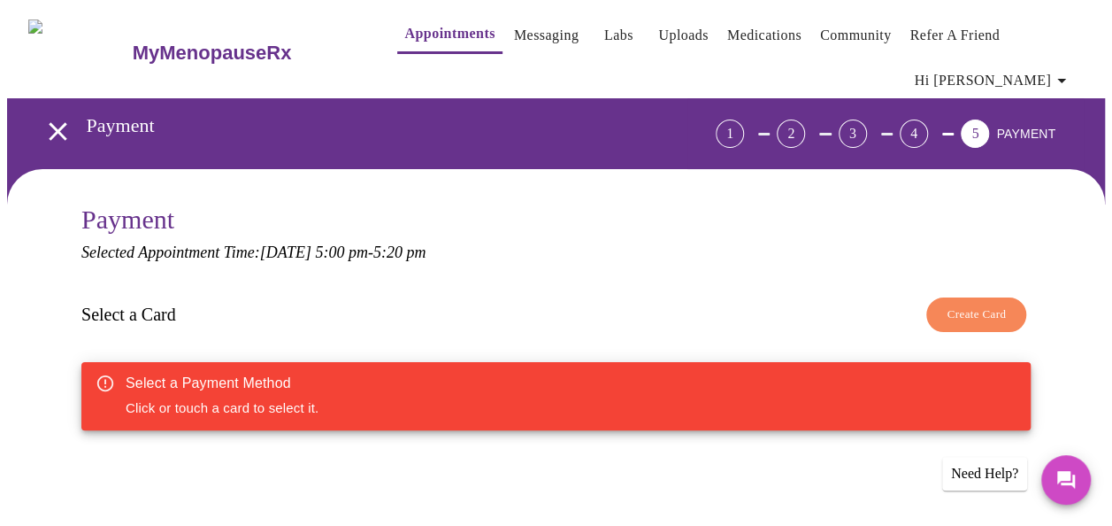
click at [989, 310] on span "Create Card" at bounding box center [976, 314] width 59 height 20
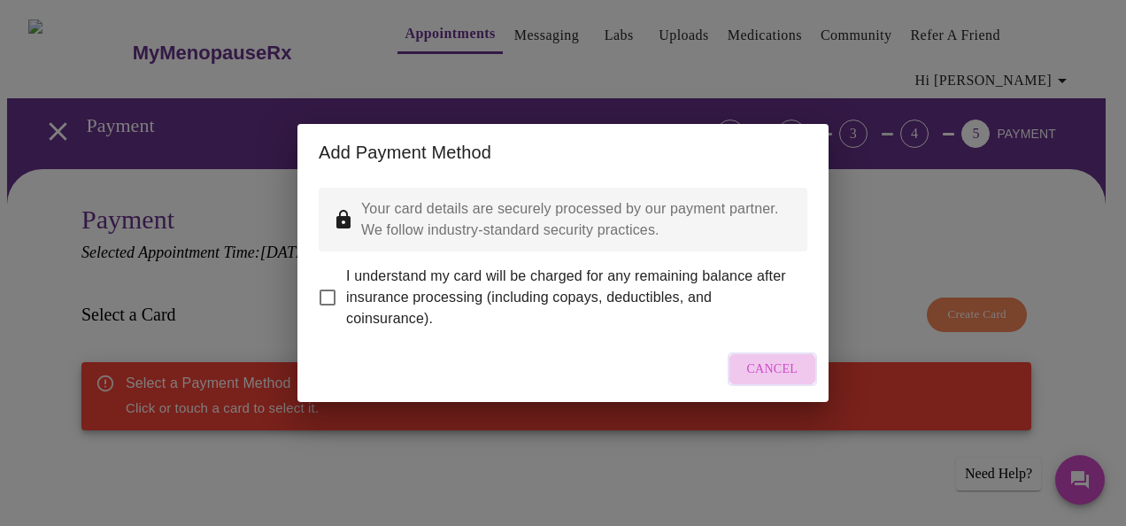
click at [784, 371] on span "Cancel" at bounding box center [772, 369] width 51 height 22
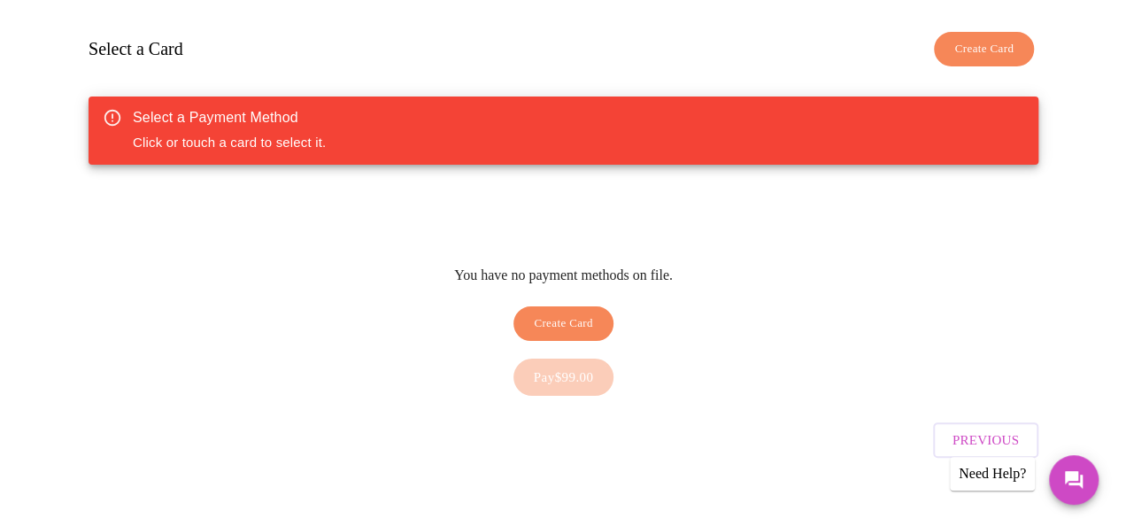
scroll to position [269, 0]
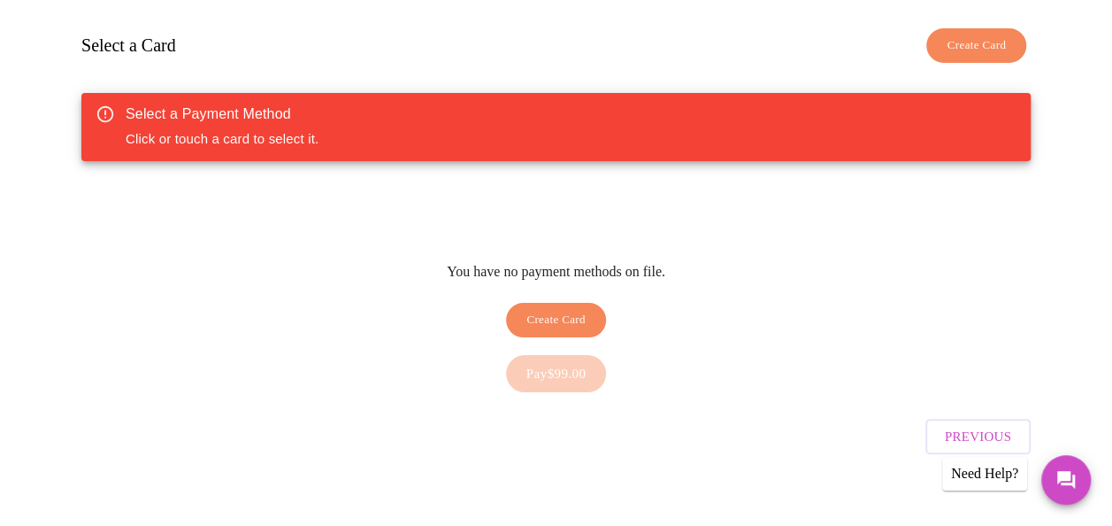
click at [562, 310] on span "Create Card" at bounding box center [556, 320] width 59 height 20
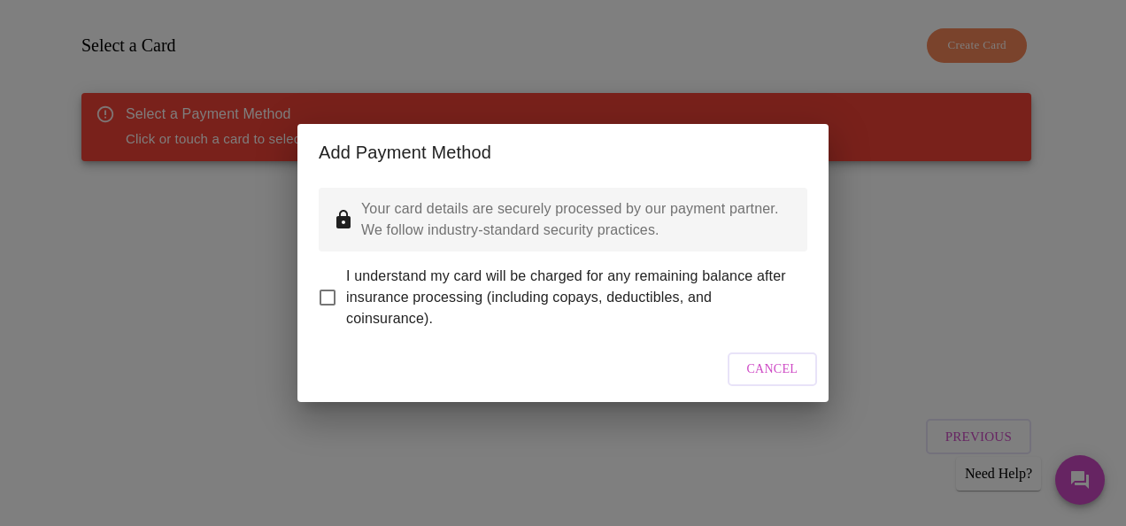
click at [332, 284] on input "I understand my card will be charged for any remaining balance after insurance …" at bounding box center [327, 297] width 37 height 37
checkbox input "true"
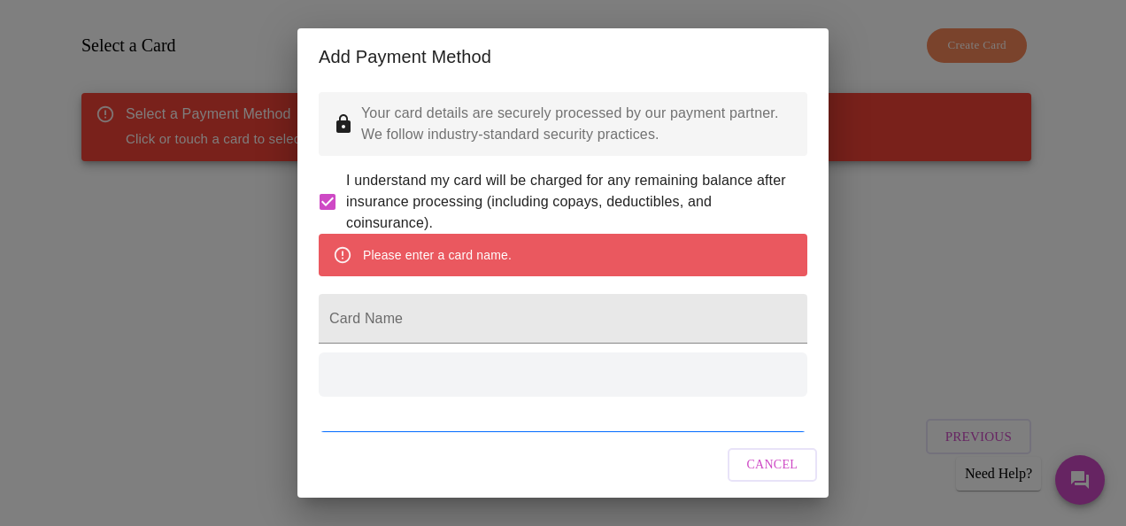
click at [520, 269] on div "Please enter a card name." at bounding box center [563, 255] width 489 height 42
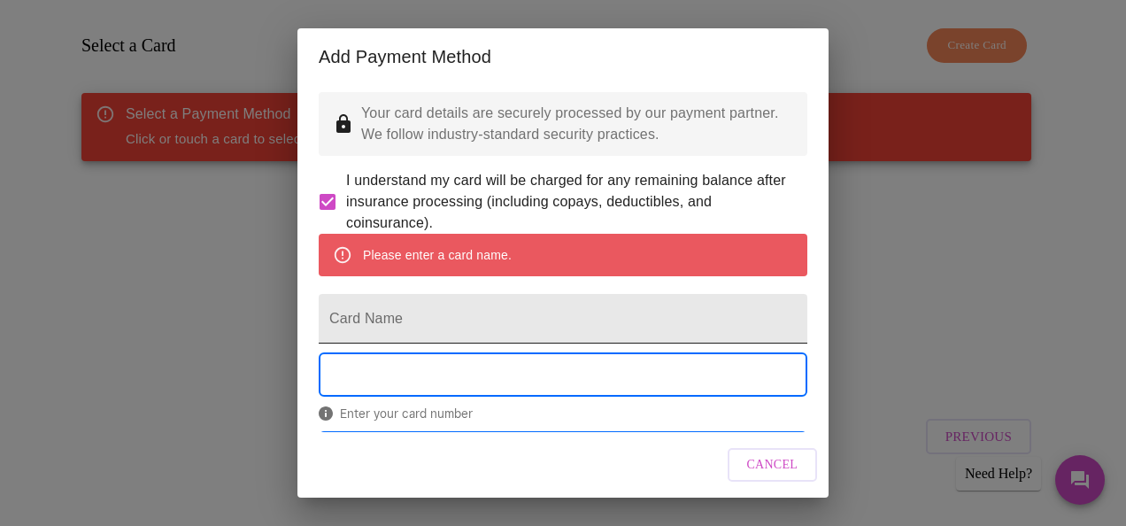
click at [457, 343] on input "Card Name" at bounding box center [563, 319] width 489 height 50
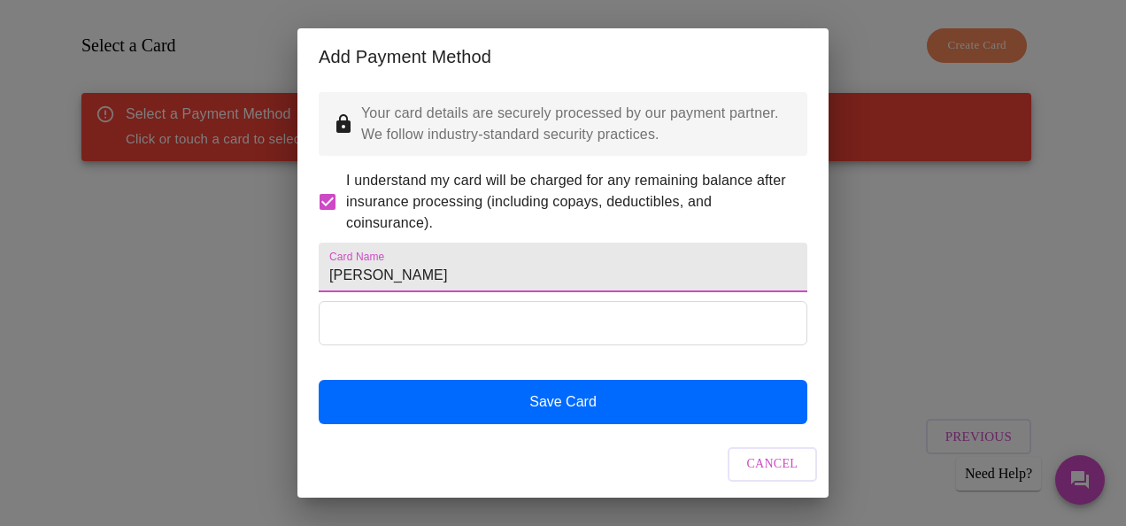
type input "[PERSON_NAME]"
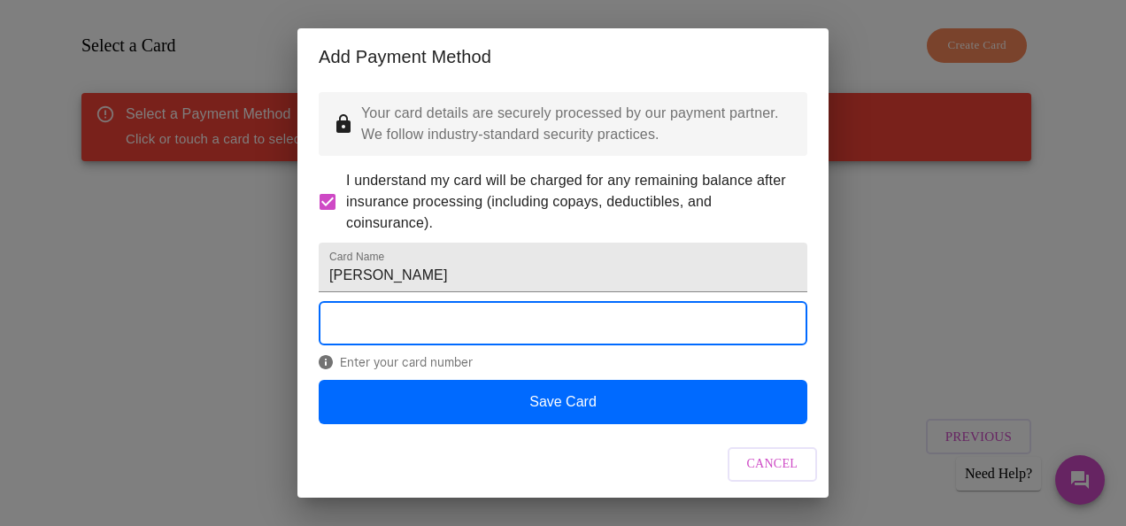
click at [781, 461] on span "Cancel" at bounding box center [772, 464] width 51 height 22
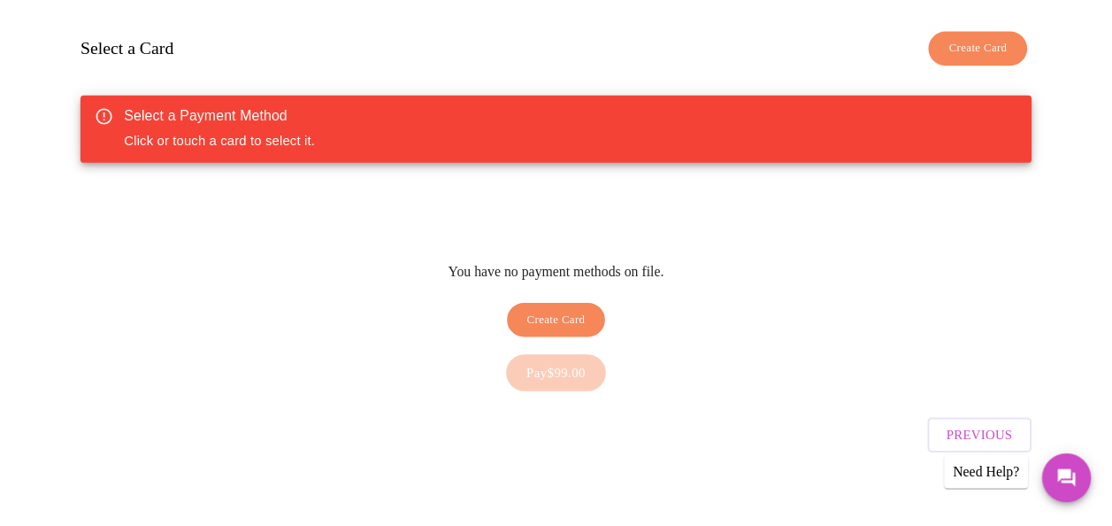
scroll to position [245, 0]
